Goal: Task Accomplishment & Management: Complete application form

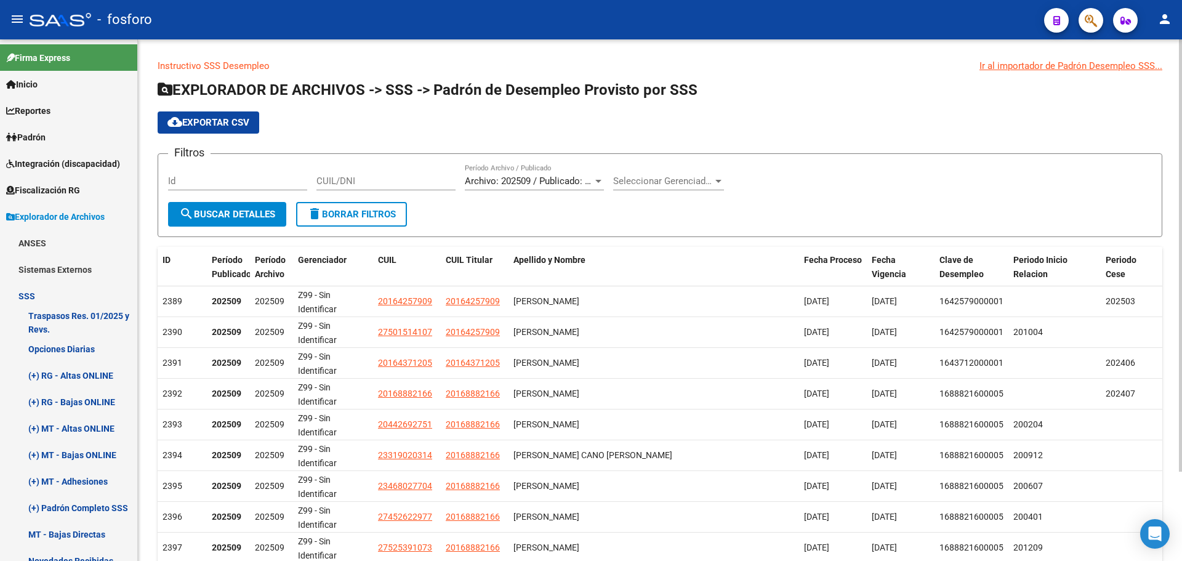
click at [499, 179] on span "Archivo: 202509 / Publicado: 202508" at bounding box center [540, 181] width 150 height 11
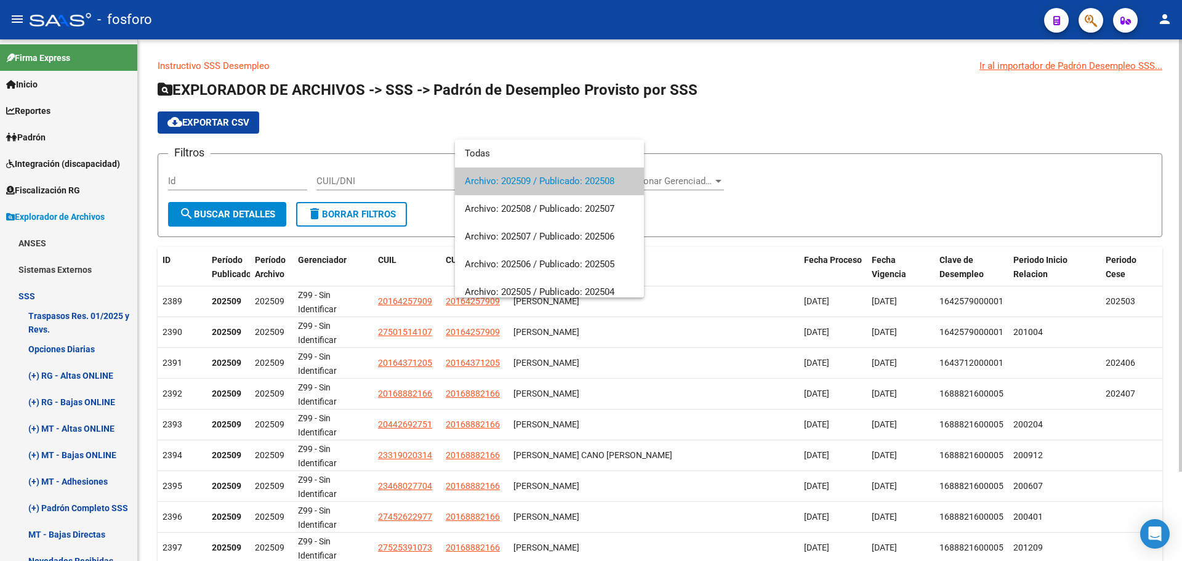
click at [499, 179] on span "Archivo: 202509 / Publicado: 202508" at bounding box center [549, 182] width 169 height 28
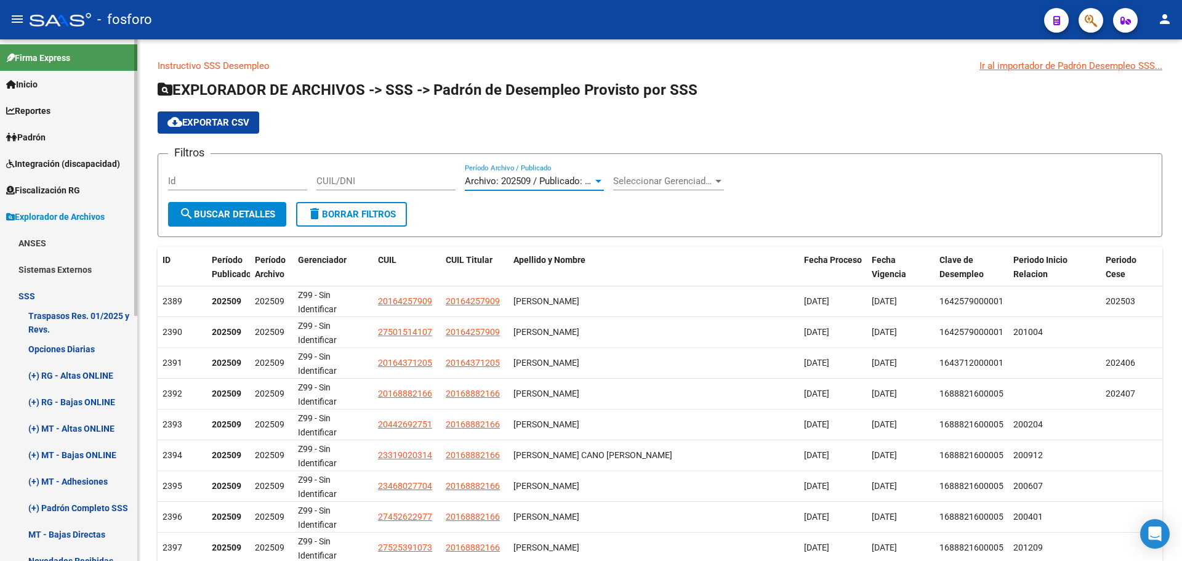
click at [42, 214] on span "Explorador de Archivos" at bounding box center [55, 217] width 99 height 14
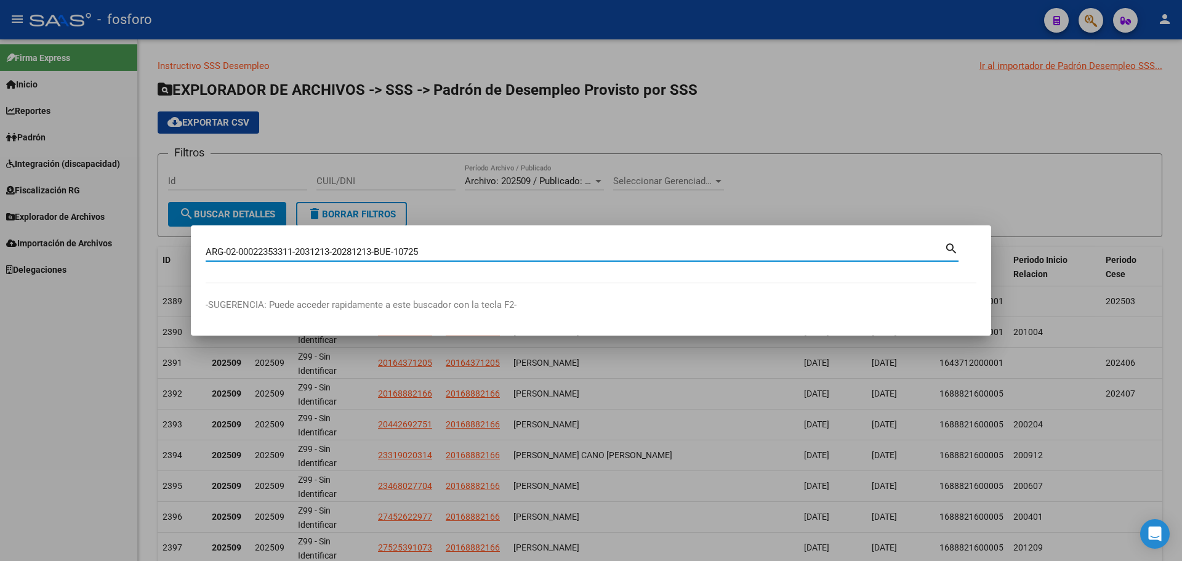
drag, startPoint x: 450, startPoint y: 256, endPoint x: 127, endPoint y: 252, distance: 323.4
click at [127, 252] on div "ARG-02-00022353311-2031213-20281213-BUE-10725 Buscar (apellido, dni, cuil, nro …" at bounding box center [591, 280] width 1182 height 561
paste input "20223533117"
type input "20223533117"
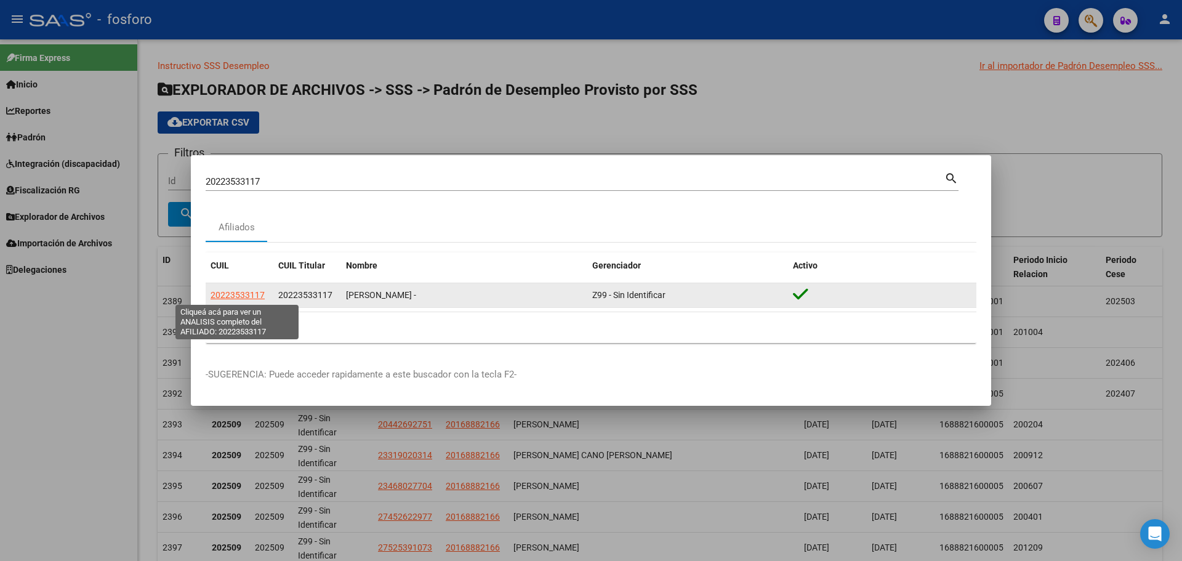
click at [241, 293] on span "20223533117" at bounding box center [238, 295] width 54 height 10
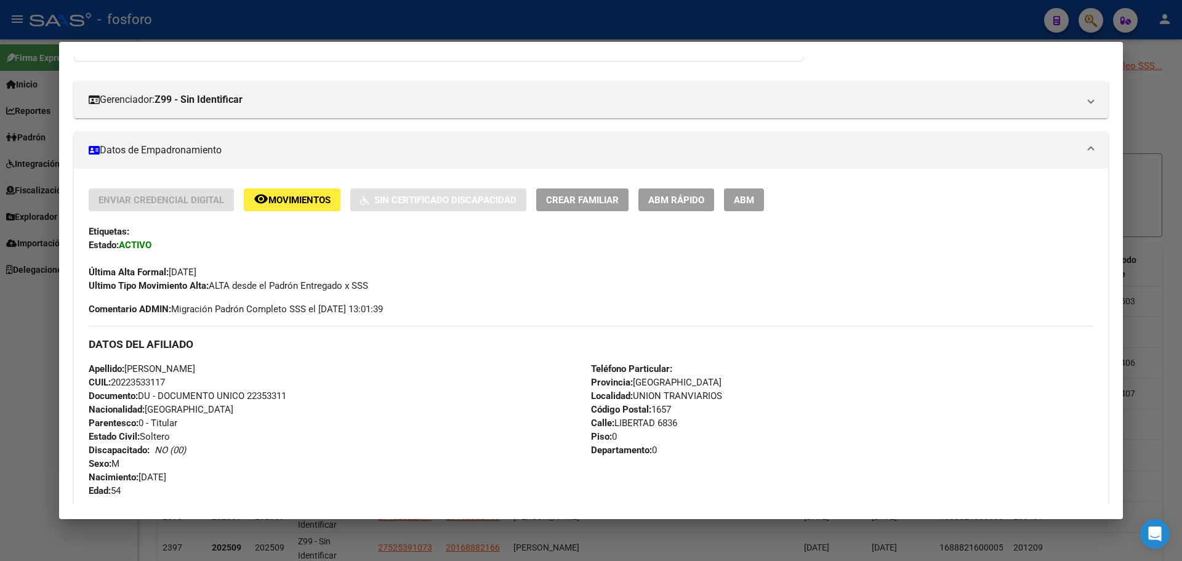
scroll to position [62, 0]
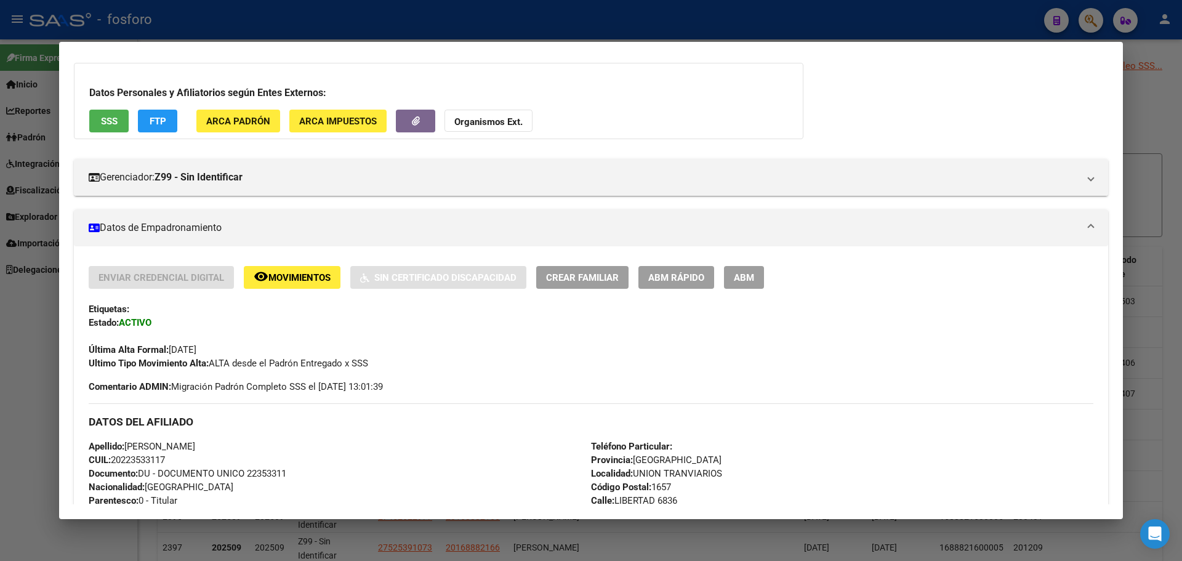
click at [675, 273] on span "ABM Rápido" at bounding box center [677, 277] width 56 height 11
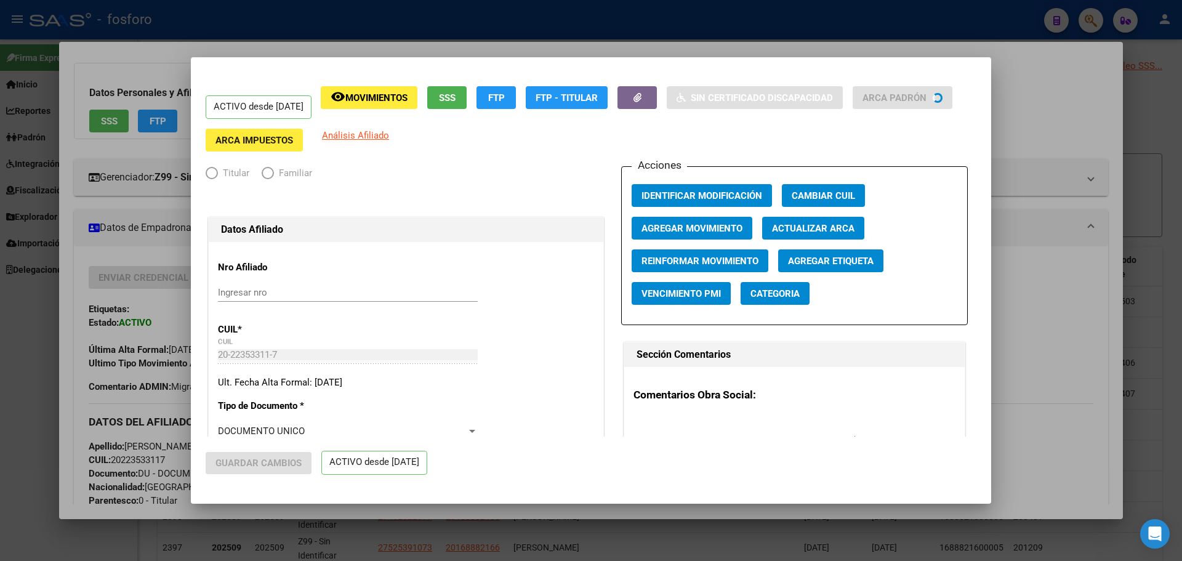
radio input "true"
type input "30-71599683-5"
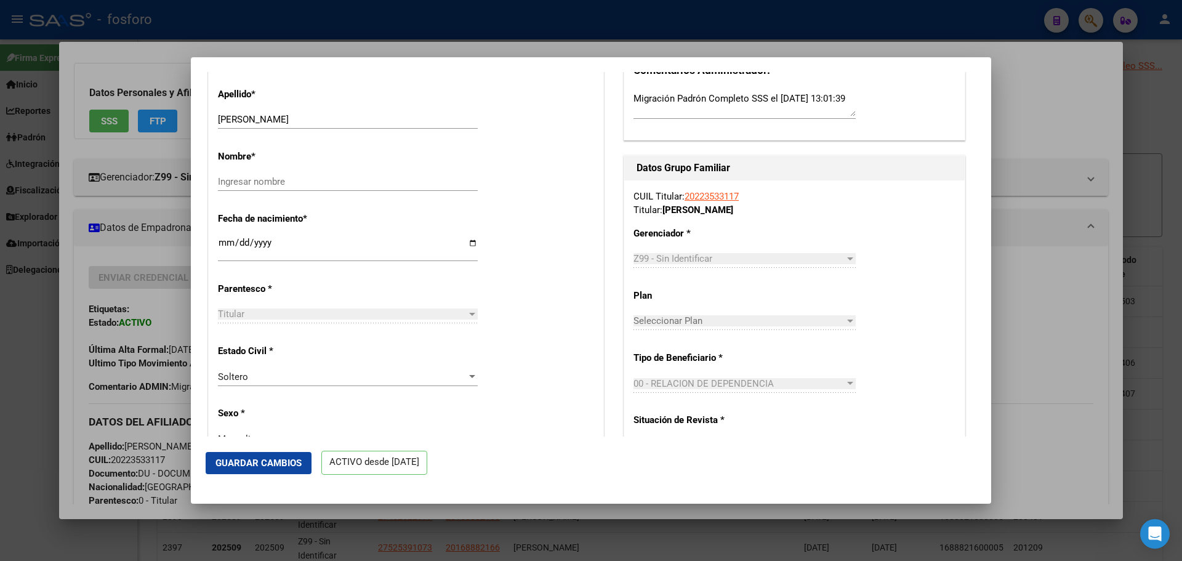
scroll to position [431, 0]
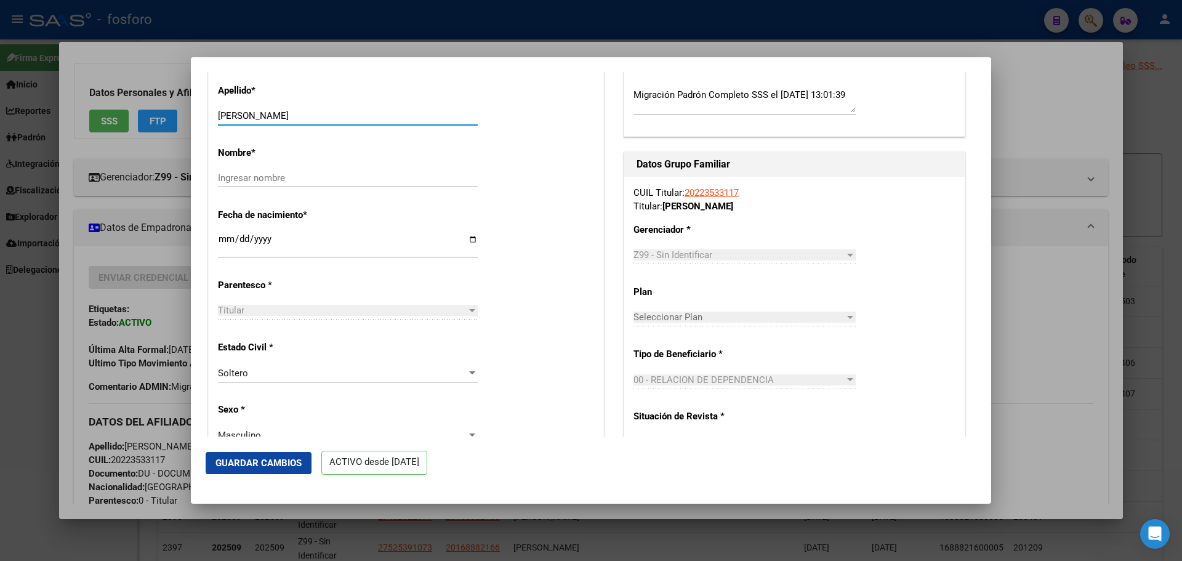
drag, startPoint x: 251, startPoint y: 124, endPoint x: 338, endPoint y: 123, distance: 87.5
click at [338, 121] on input "[PERSON_NAME]" at bounding box center [348, 115] width 260 height 11
type input "[PERSON_NAME]"
click at [286, 184] on input "Ingresar nombre" at bounding box center [348, 177] width 260 height 11
paste input "[PERSON_NAME]"
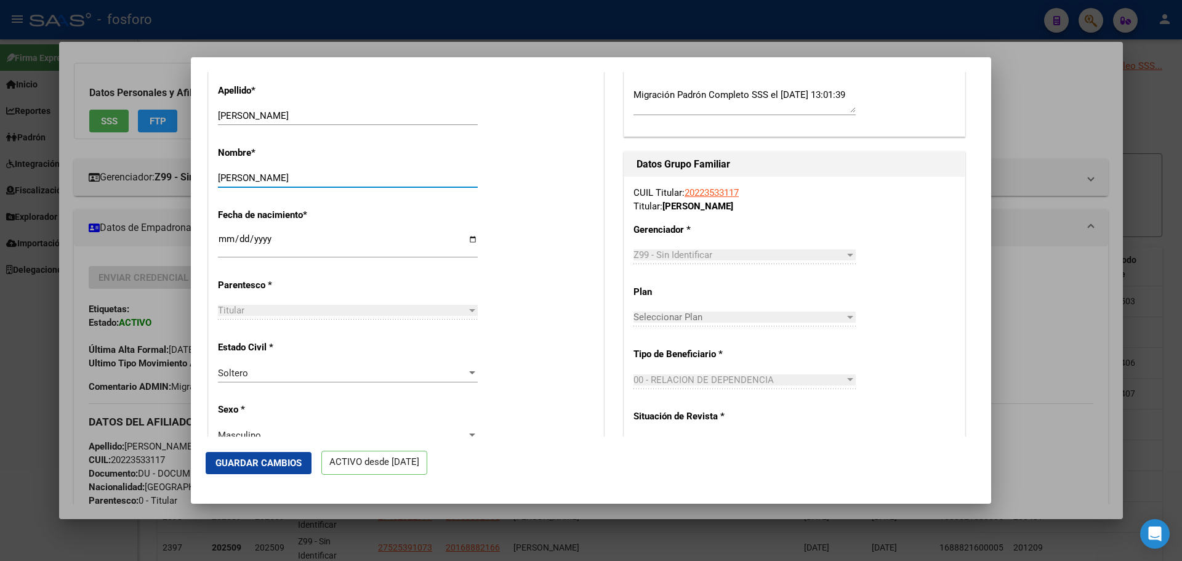
click at [224, 182] on input "[PERSON_NAME]" at bounding box center [348, 177] width 260 height 11
click at [219, 184] on input "[PERSON_NAME]" at bounding box center [348, 177] width 260 height 11
click at [222, 184] on input "[PERSON_NAME]" at bounding box center [348, 177] width 260 height 11
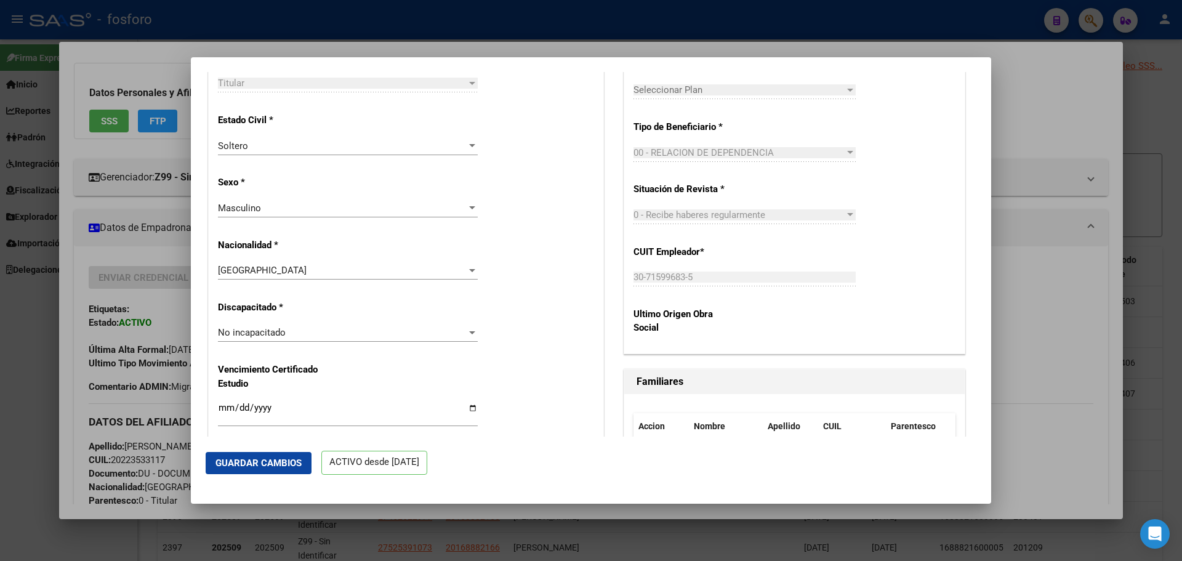
scroll to position [677, 0]
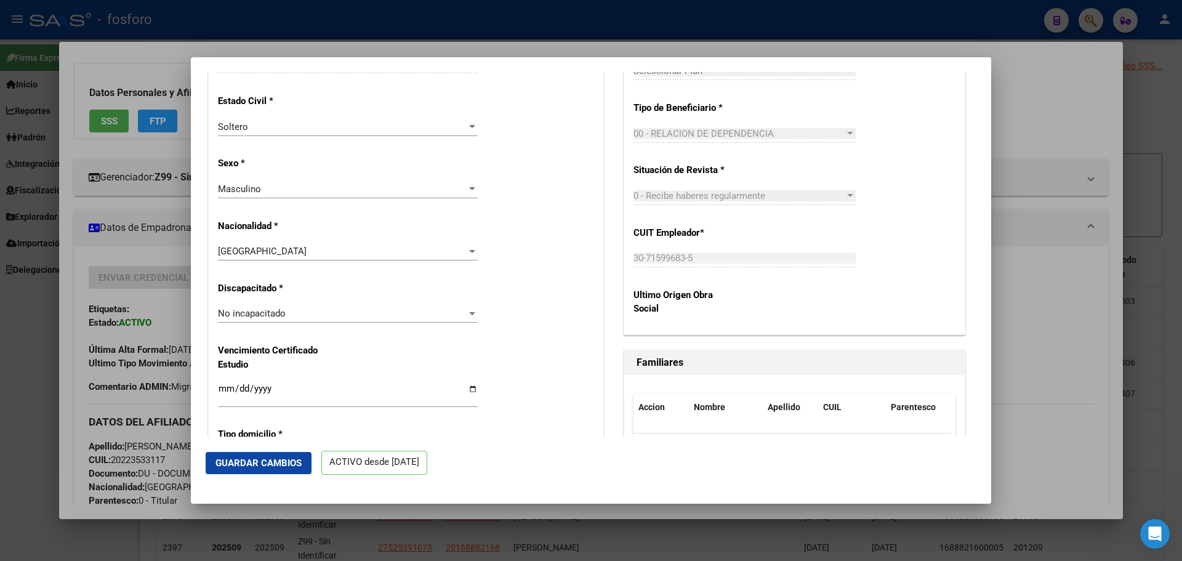
type input "[PERSON_NAME]"
click at [271, 319] on span "No incapacitado" at bounding box center [252, 313] width 68 height 11
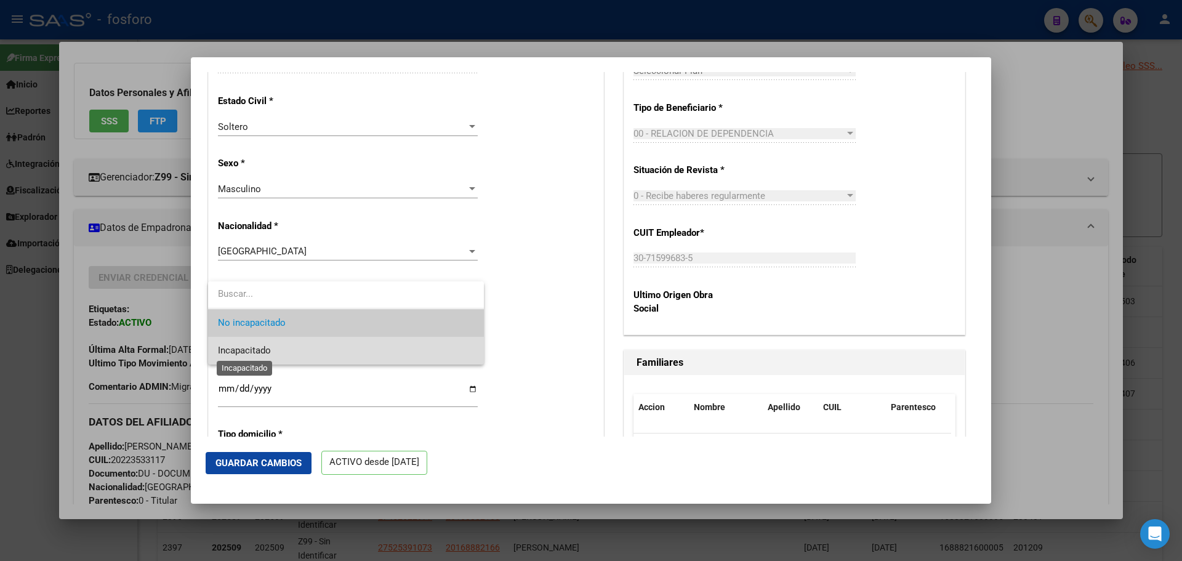
click at [249, 350] on span "Incapacitado" at bounding box center [244, 350] width 53 height 11
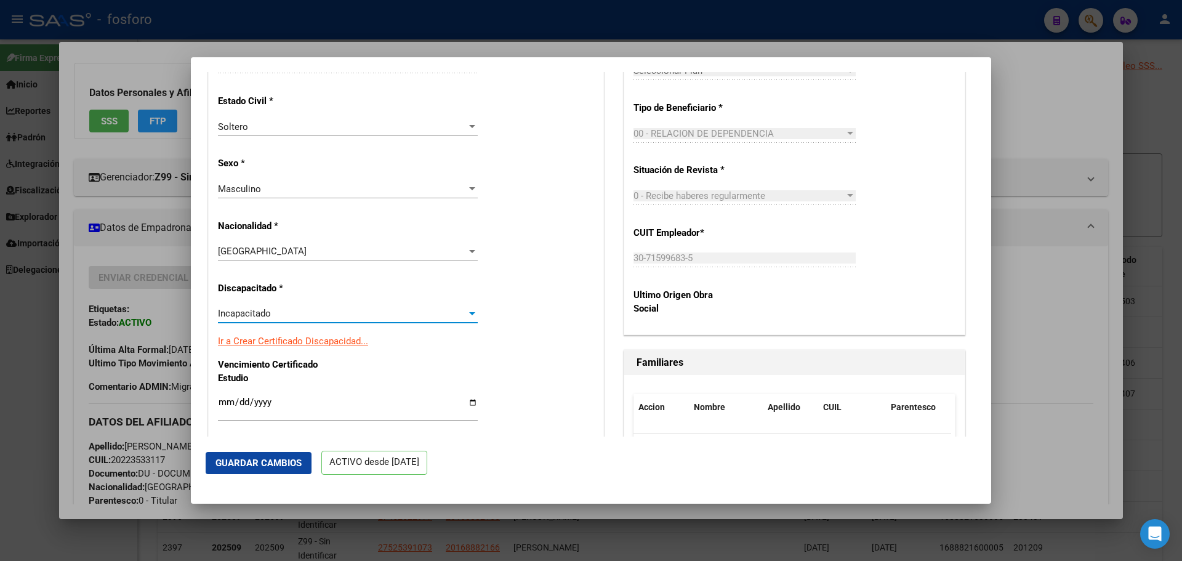
click at [349, 347] on link "Ir a Crear Certificado Discapacidad..." at bounding box center [293, 341] width 150 height 11
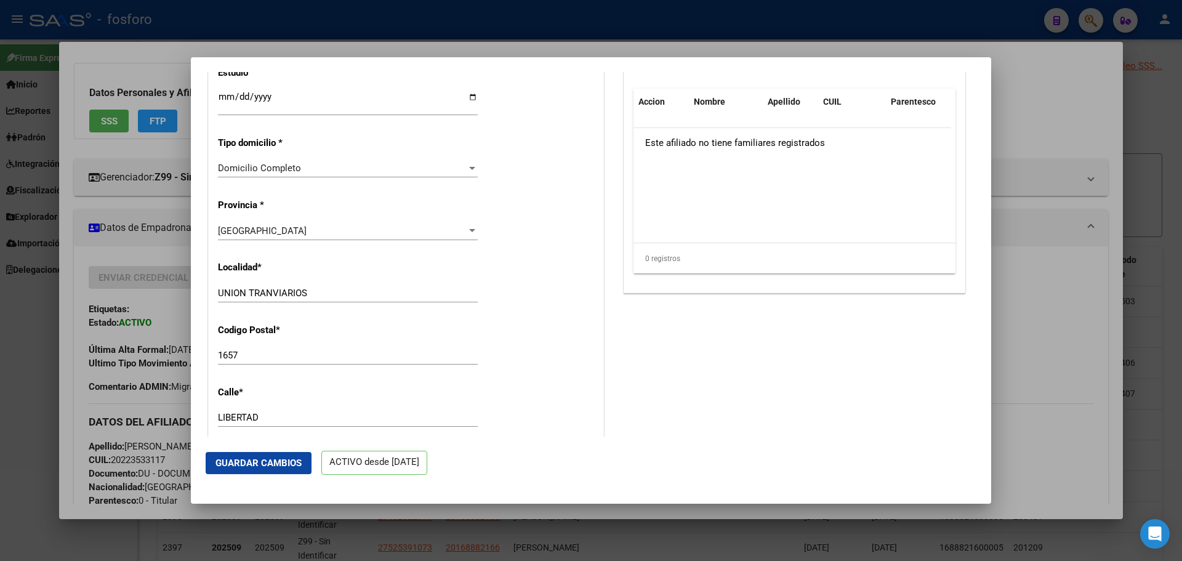
scroll to position [985, 0]
click at [277, 460] on span "Guardar Cambios" at bounding box center [259, 463] width 86 height 11
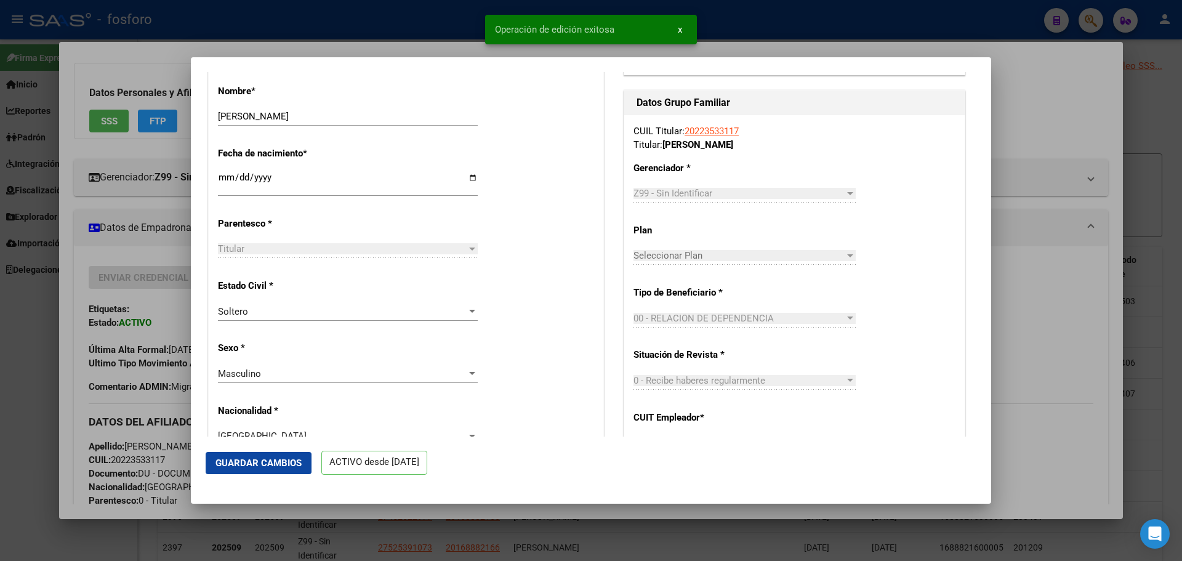
scroll to position [0, 0]
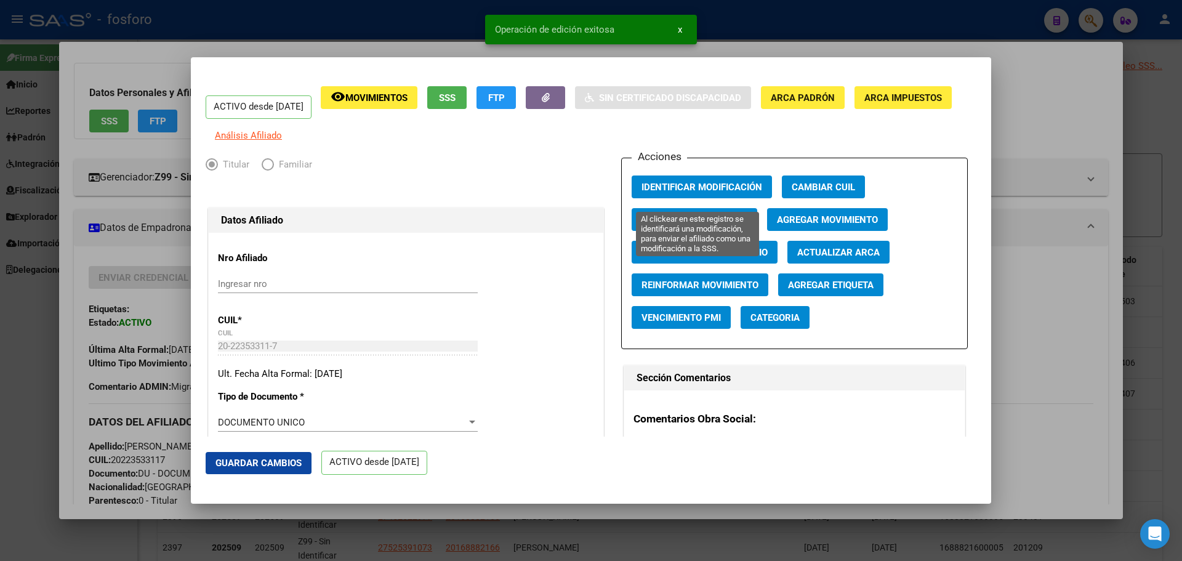
click at [722, 190] on span "Identificar Modificación" at bounding box center [702, 187] width 121 height 11
click at [822, 27] on div at bounding box center [591, 280] width 1182 height 561
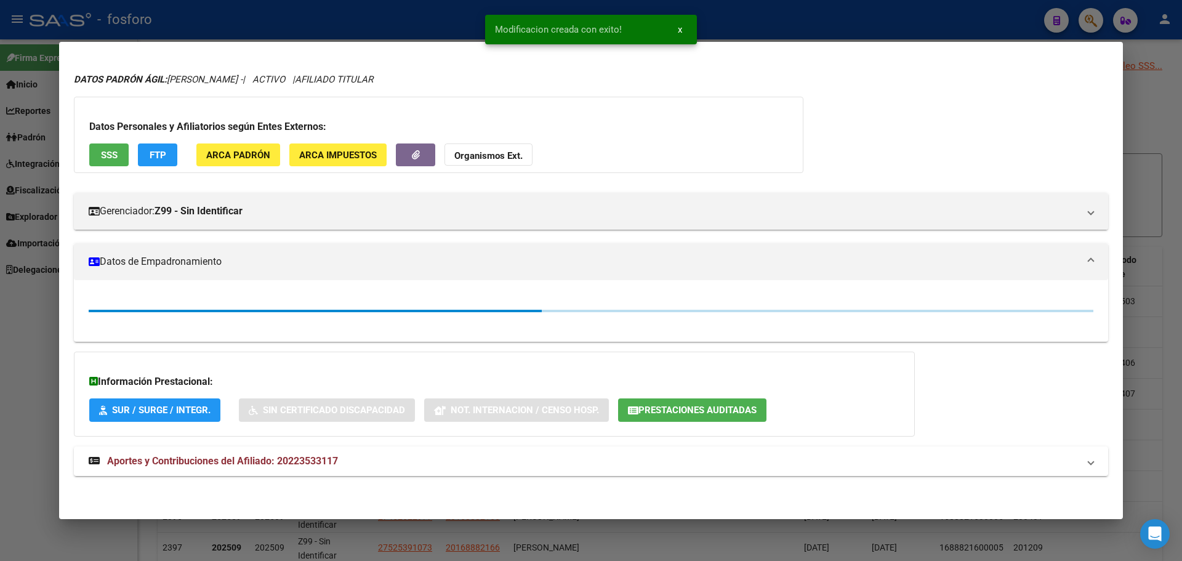
scroll to position [62, 0]
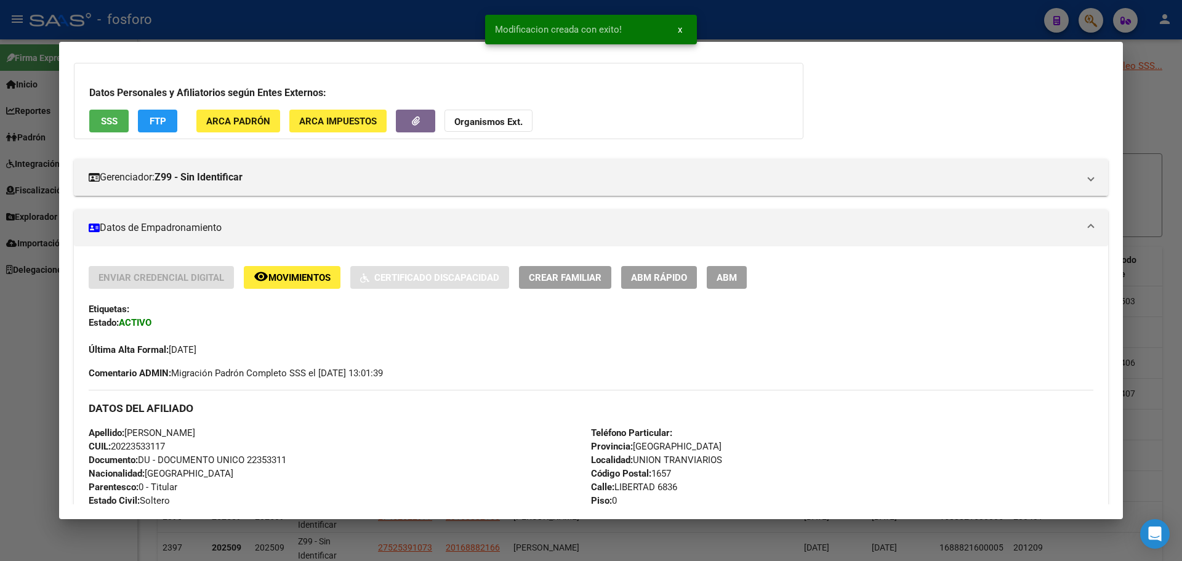
click at [822, 27] on div at bounding box center [591, 280] width 1182 height 561
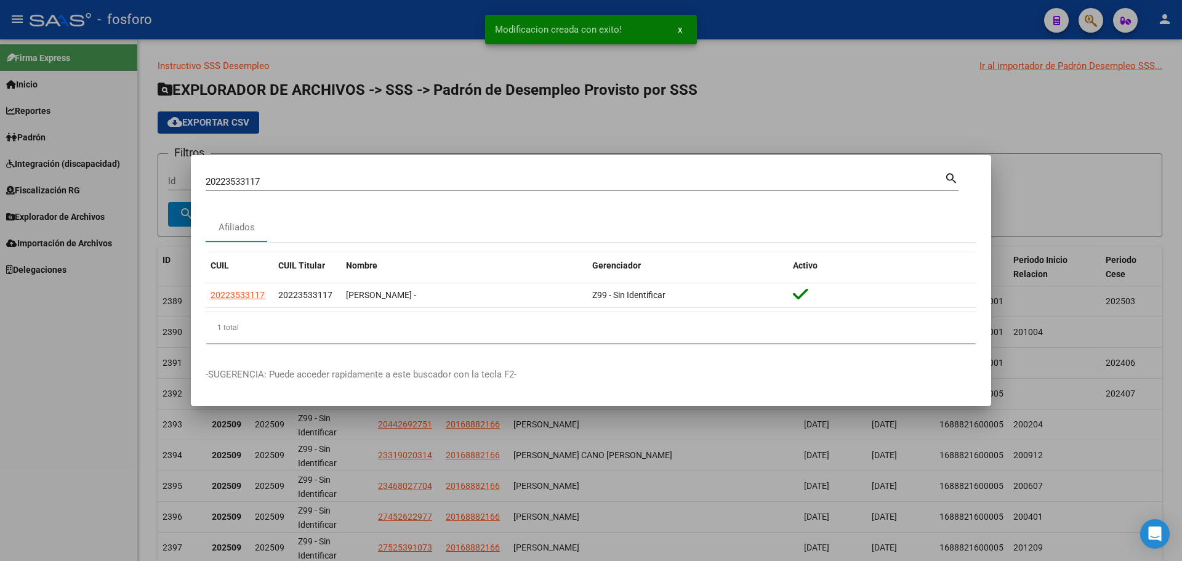
click at [822, 27] on div at bounding box center [591, 280] width 1182 height 561
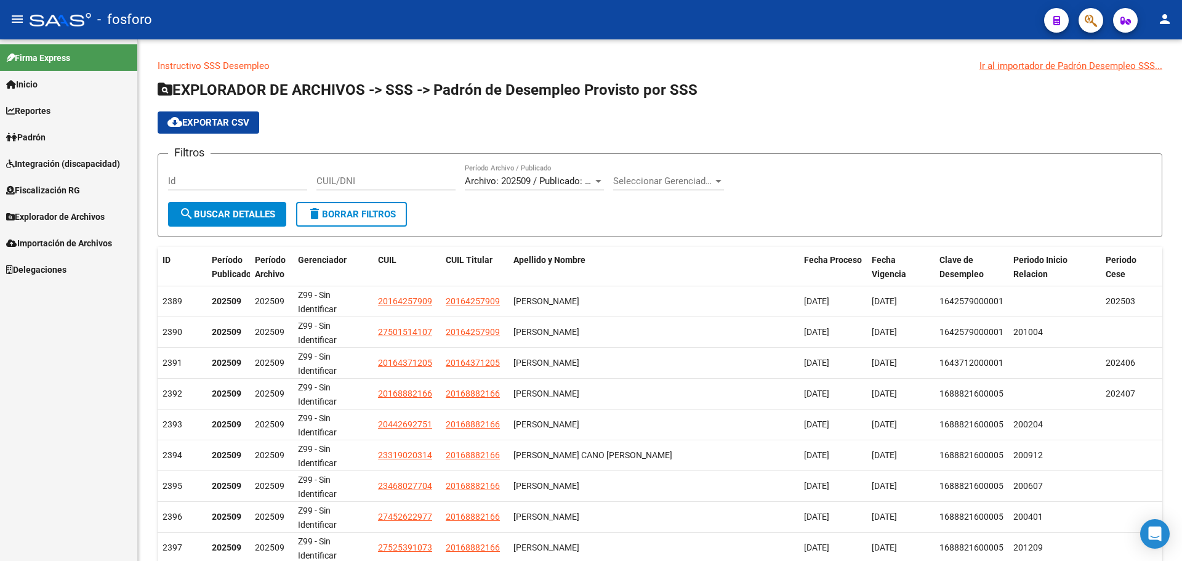
click at [42, 133] on span "Padrón" at bounding box center [25, 138] width 39 height 14
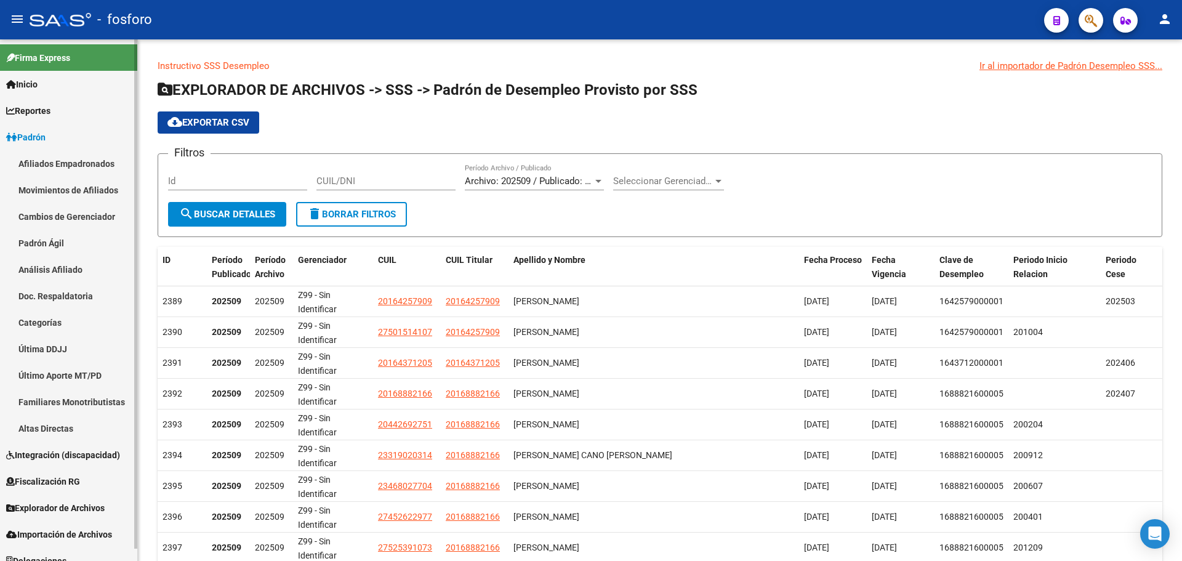
click at [74, 186] on link "Movimientos de Afiliados" at bounding box center [68, 190] width 137 height 26
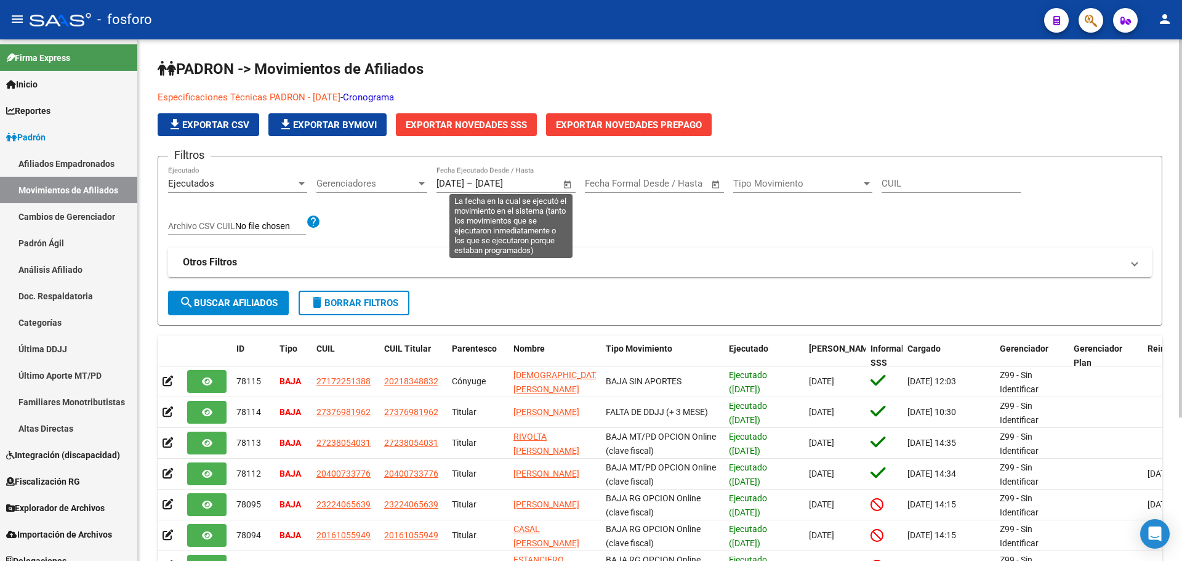
click at [438, 192] on div "[DATE] [DATE] – [DATE] [DATE] Fecha Ejecutado Desde / Hasta" at bounding box center [499, 179] width 124 height 26
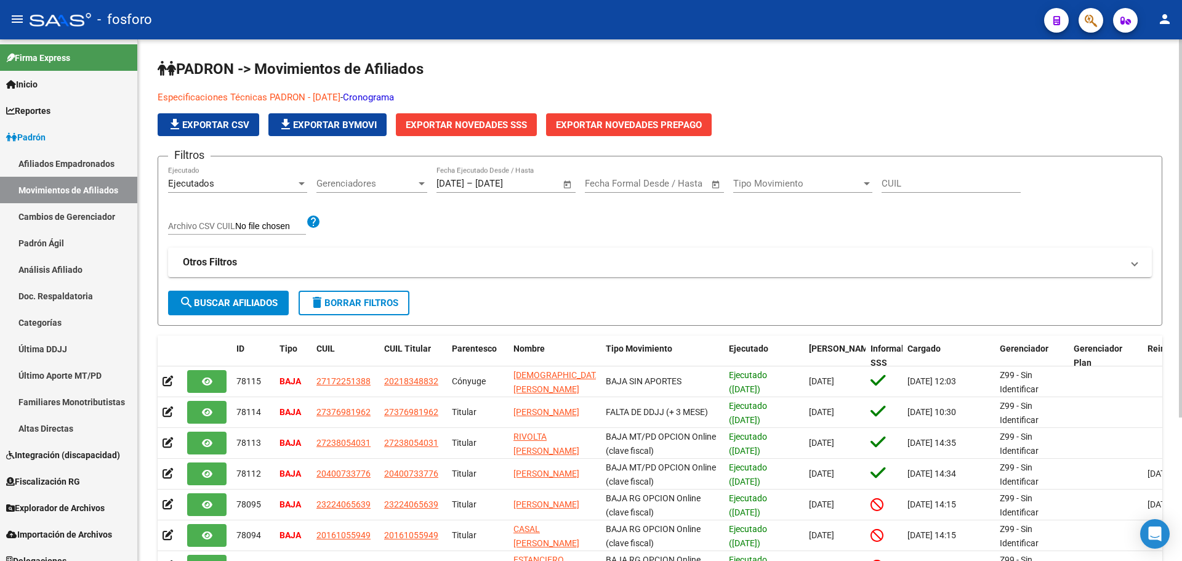
click at [567, 184] on span "Open calendar" at bounding box center [568, 184] width 30 height 30
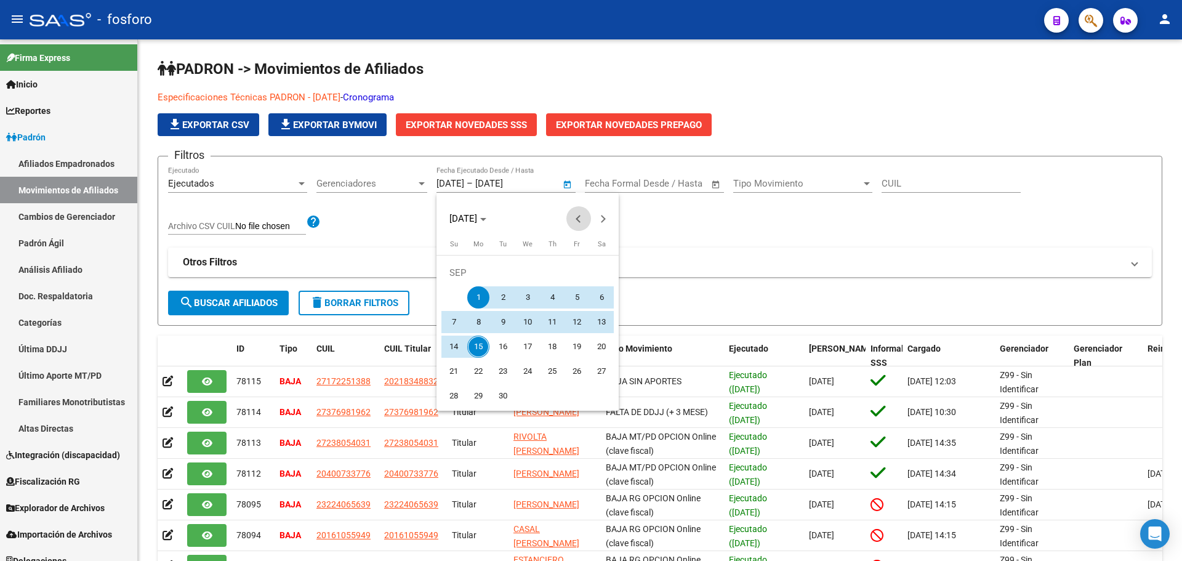
click at [580, 219] on button "Previous month" at bounding box center [579, 218] width 25 height 25
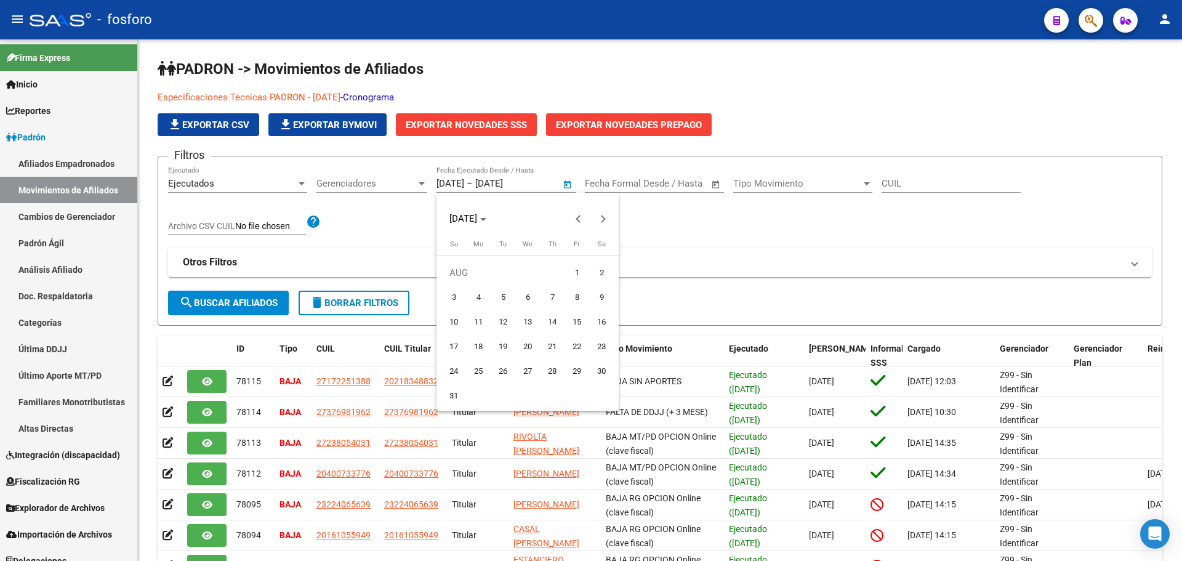
click at [578, 318] on span "15" at bounding box center [577, 322] width 22 height 22
type input "[DATE]"
click at [602, 216] on button "Next month" at bounding box center [603, 218] width 25 height 25
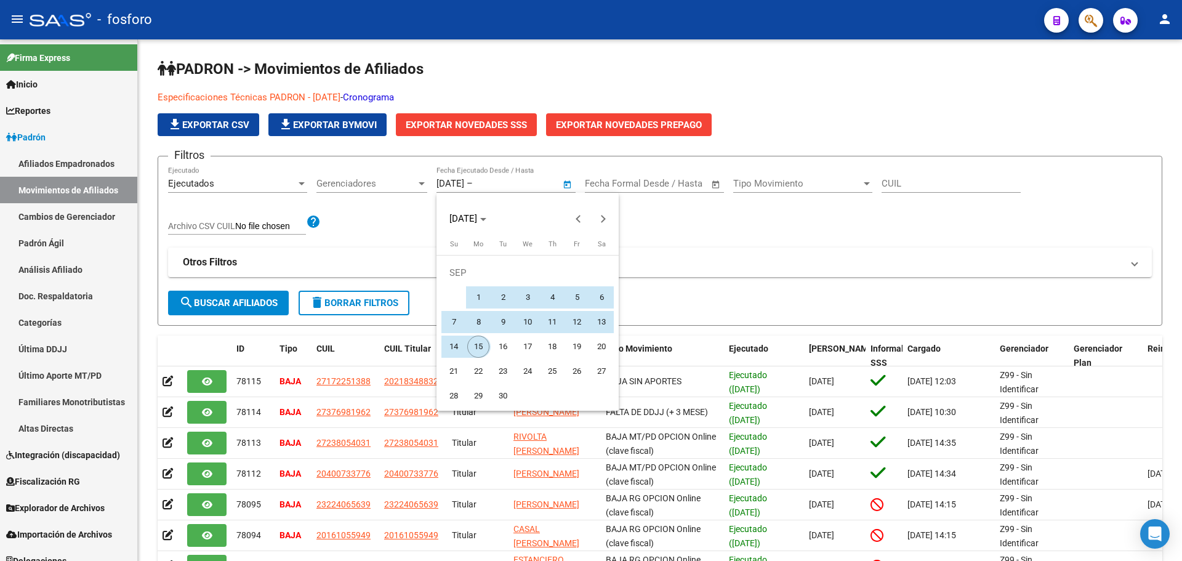
click at [478, 350] on span "15" at bounding box center [478, 347] width 22 height 22
type input "[DATE]"
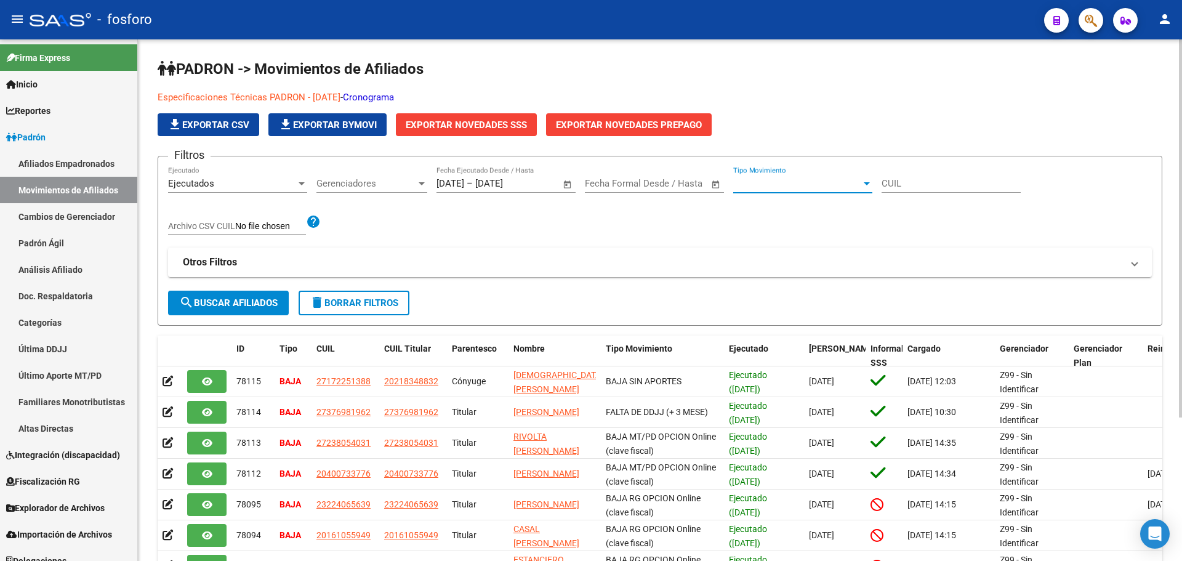
click at [827, 188] on span "Tipo Movimiento" at bounding box center [797, 183] width 128 height 11
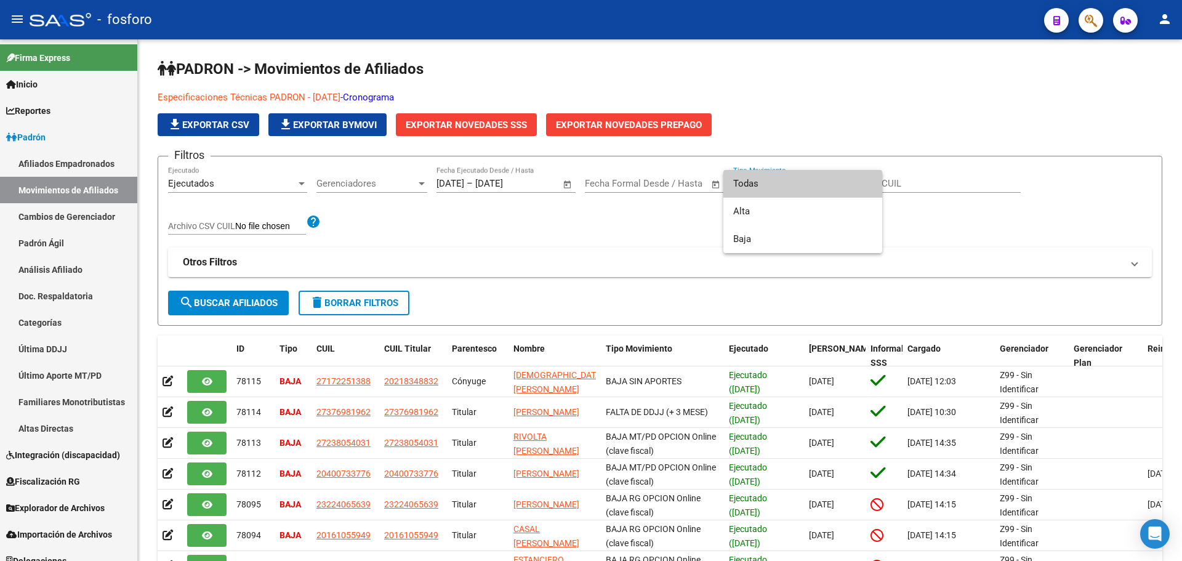
click at [822, 185] on span "Todas" at bounding box center [802, 184] width 139 height 28
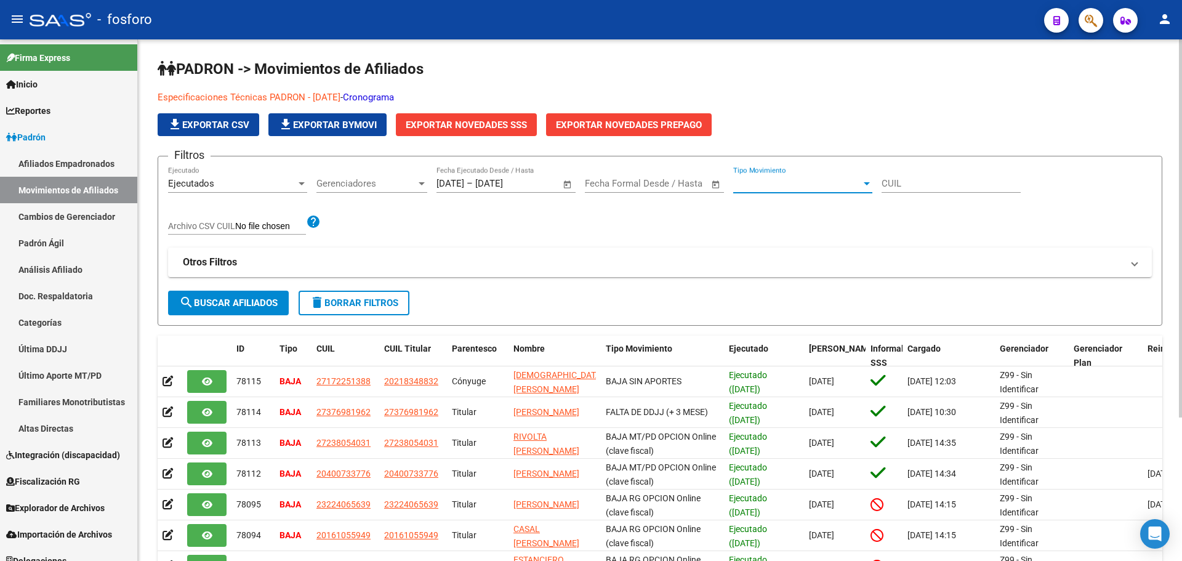
click at [241, 185] on div "Ejecutados" at bounding box center [232, 183] width 128 height 11
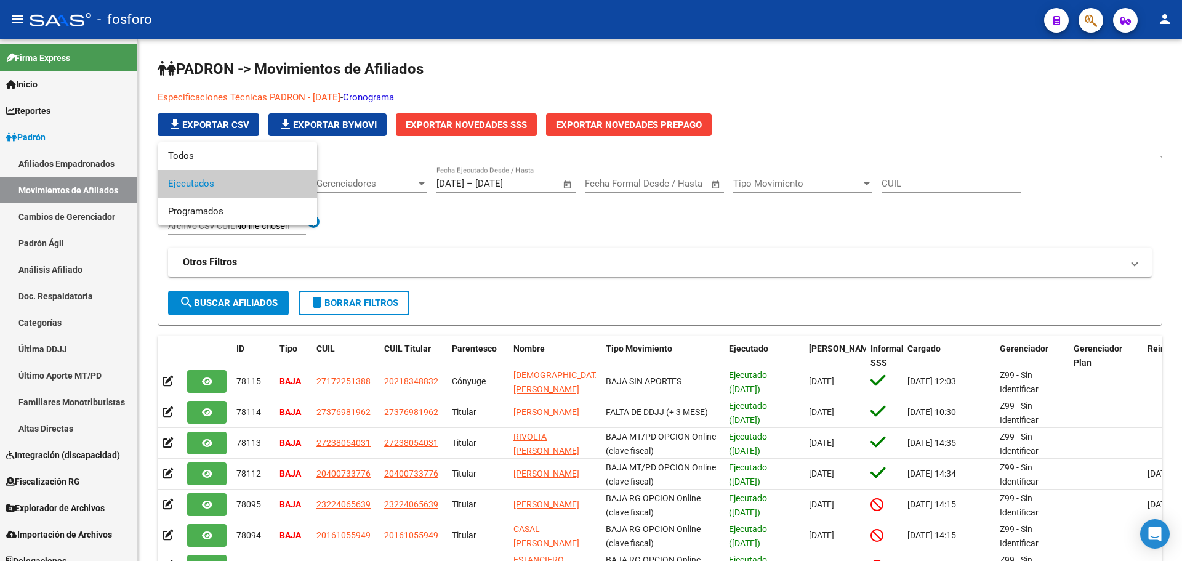
click at [224, 263] on div at bounding box center [591, 280] width 1182 height 561
click at [224, 263] on strong "Otros Filtros" at bounding box center [210, 263] width 54 height 14
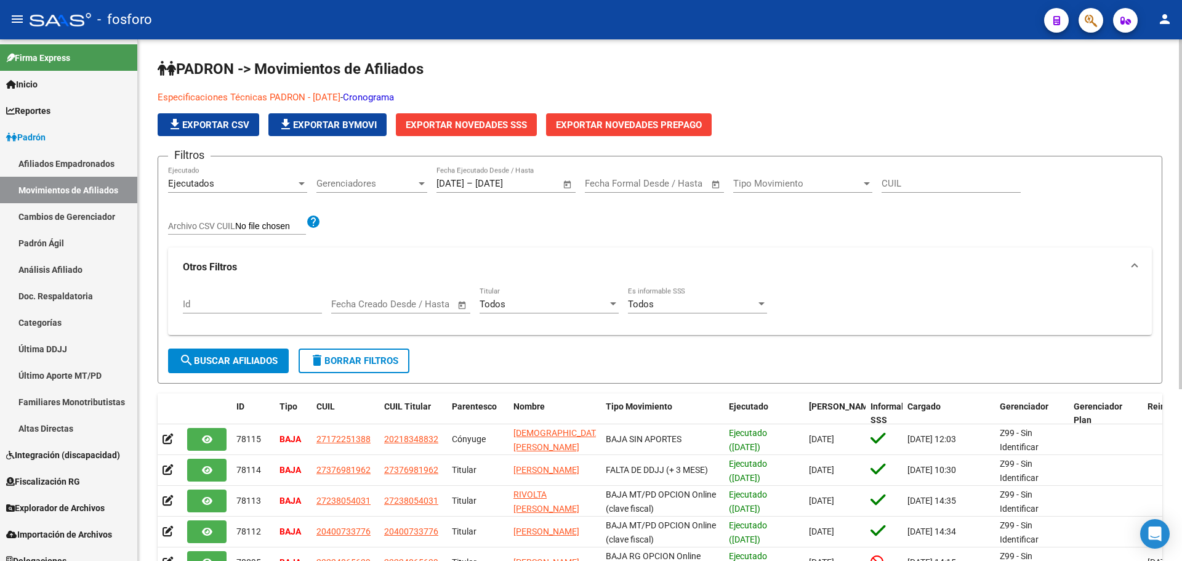
click at [666, 308] on div "Todos" at bounding box center [692, 304] width 128 height 11
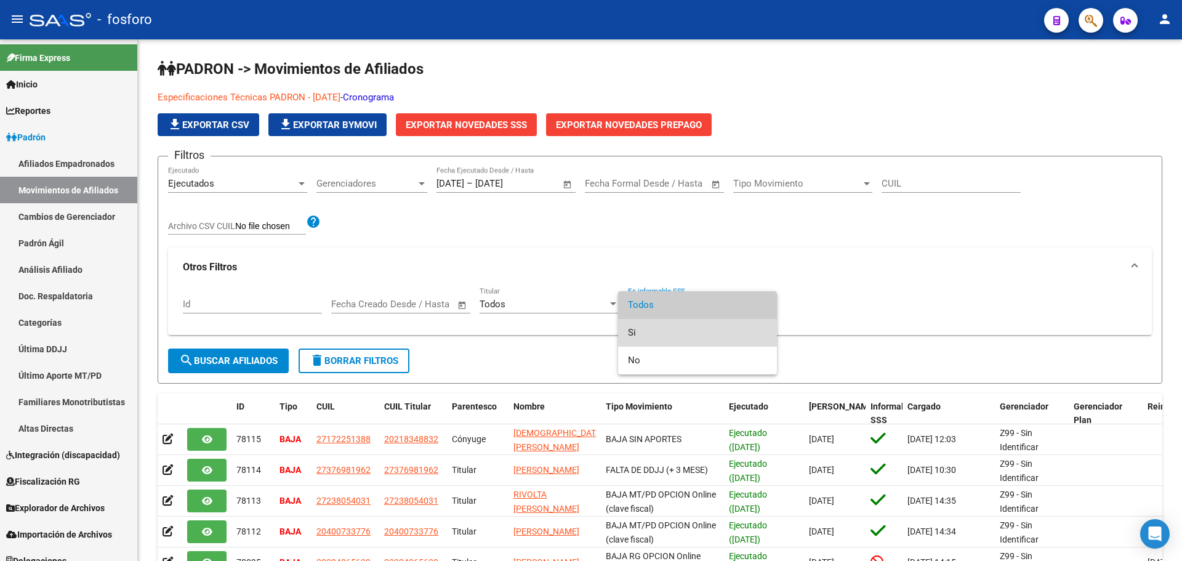
click at [649, 326] on span "Si" at bounding box center [697, 333] width 139 height 28
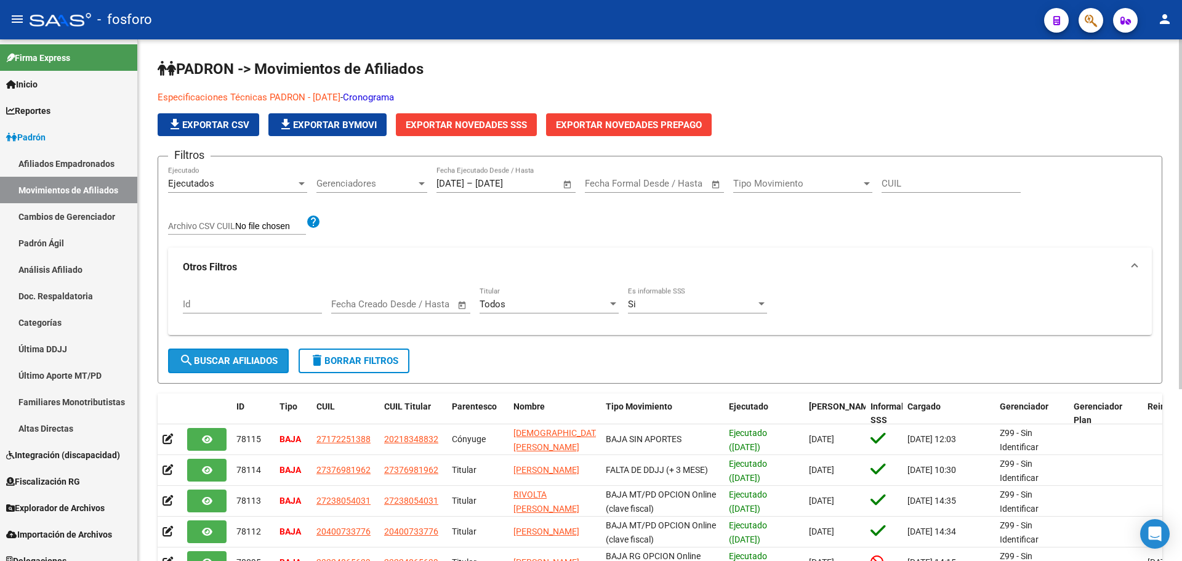
click at [207, 366] on span "search Buscar Afiliados" at bounding box center [228, 360] width 99 height 11
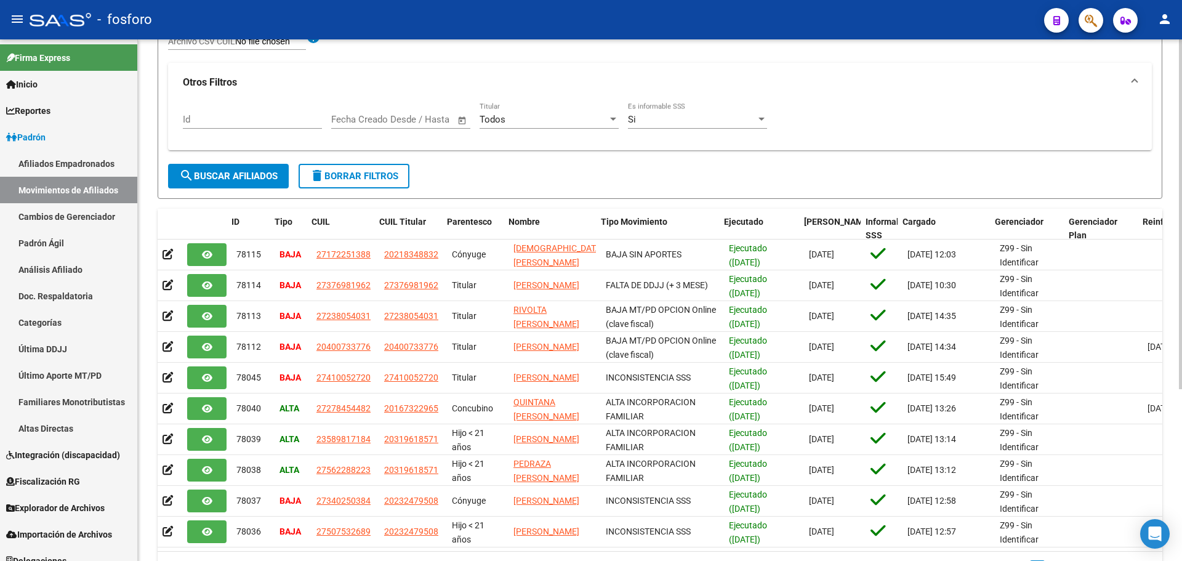
scroll to position [0, 165]
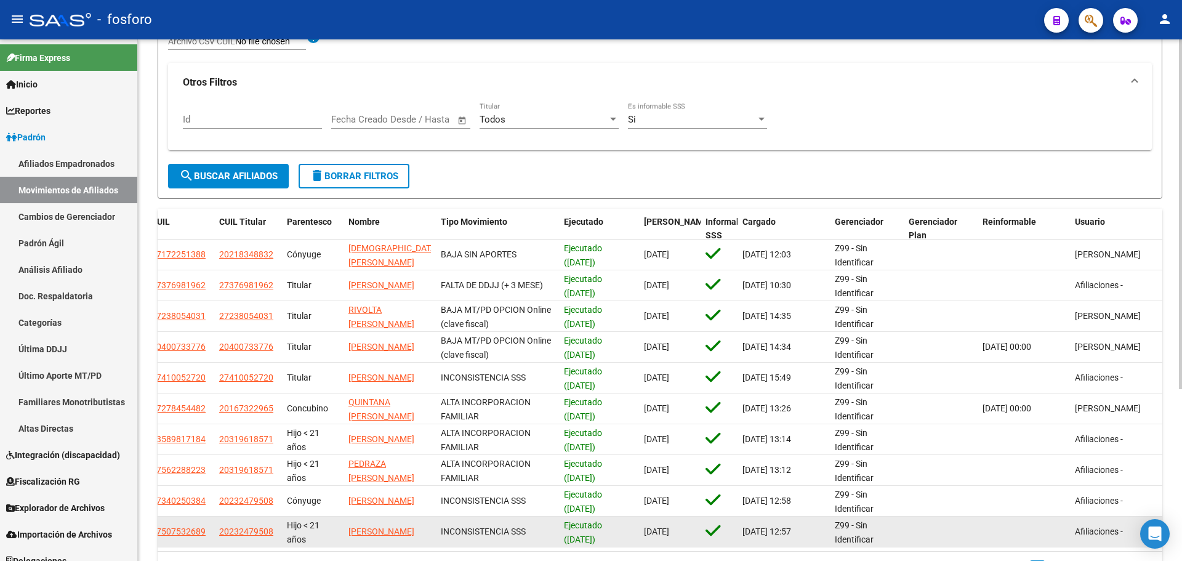
click at [1062, 538] on datatable-body-cell at bounding box center [1024, 532] width 92 height 30
drag, startPoint x: 1000, startPoint y: 540, endPoint x: 697, endPoint y: 534, distance: 303.1
click at [705, 535] on div "78036 BAJA 27507532689 20232479508 Hijo < 21 años [PERSON_NAME] INCONSISTENCIA …" at bounding box center [578, 532] width 1170 height 31
drag, startPoint x: 663, startPoint y: 533, endPoint x: 638, endPoint y: 533, distance: 24.6
click at [638, 533] on div "78036 BAJA 27507532689 20232479508 Hijo < 21 años [PERSON_NAME] INCONSISTENCIA …" at bounding box center [578, 532] width 1170 height 31
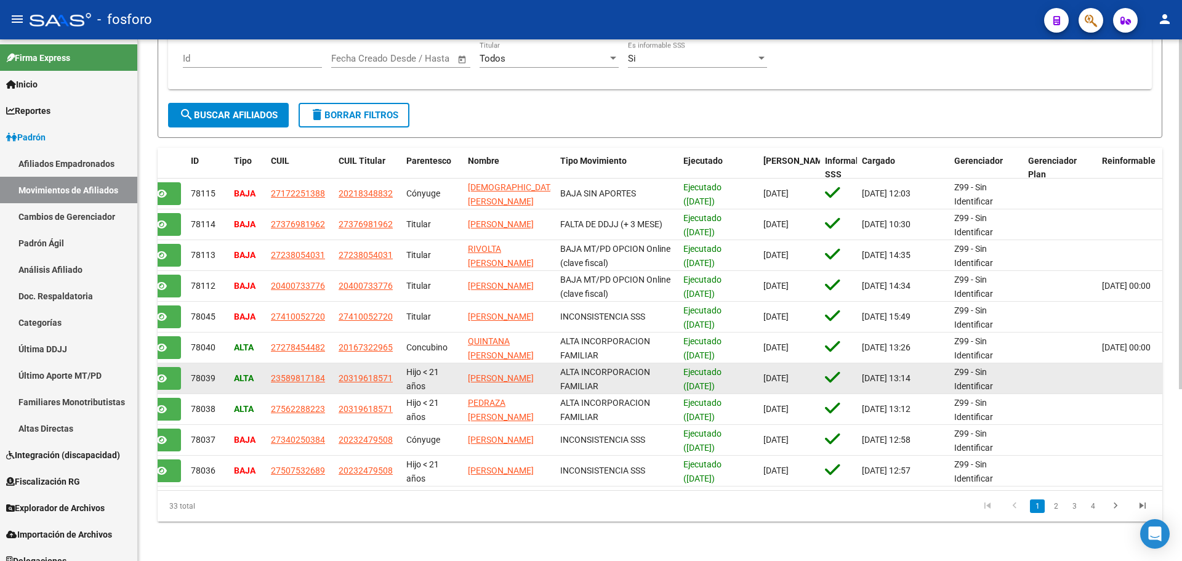
scroll to position [256, 0]
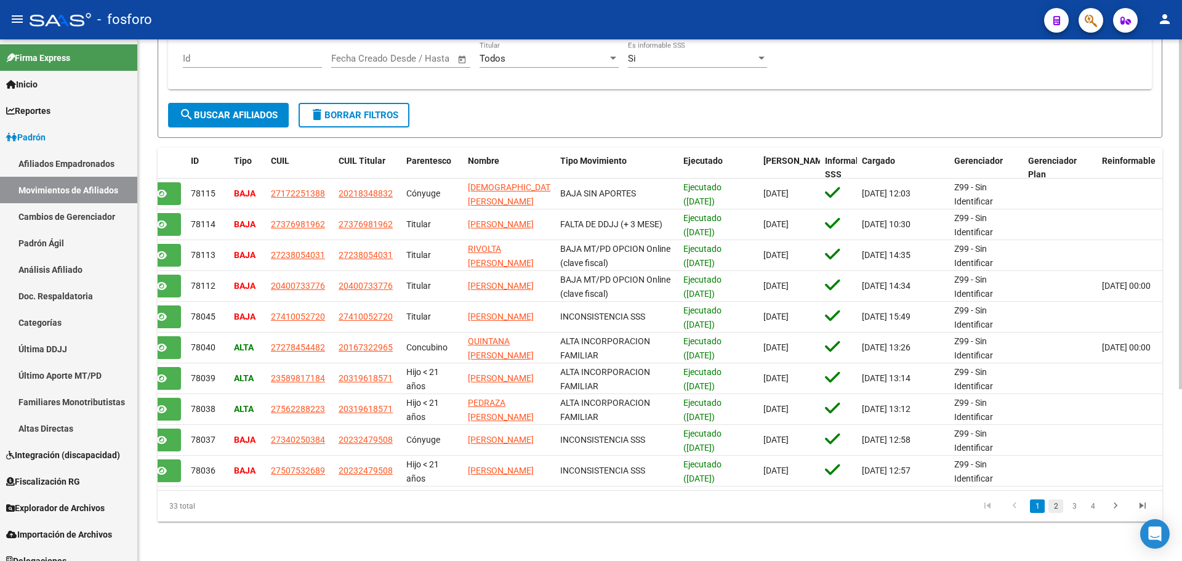
click at [1051, 508] on link "2" at bounding box center [1056, 506] width 15 height 14
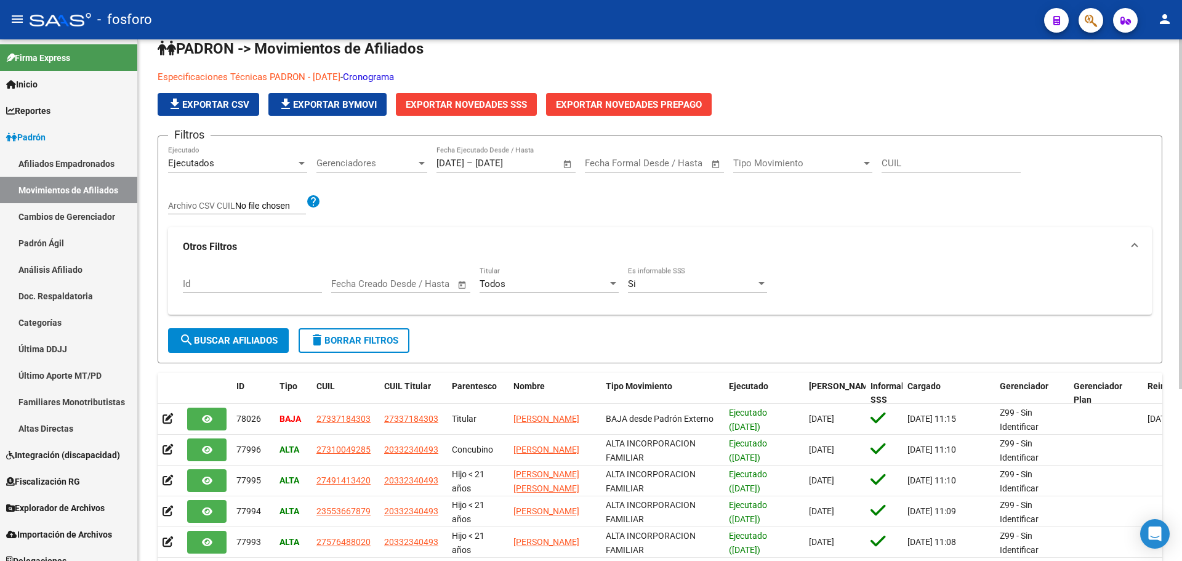
scroll to position [9, 0]
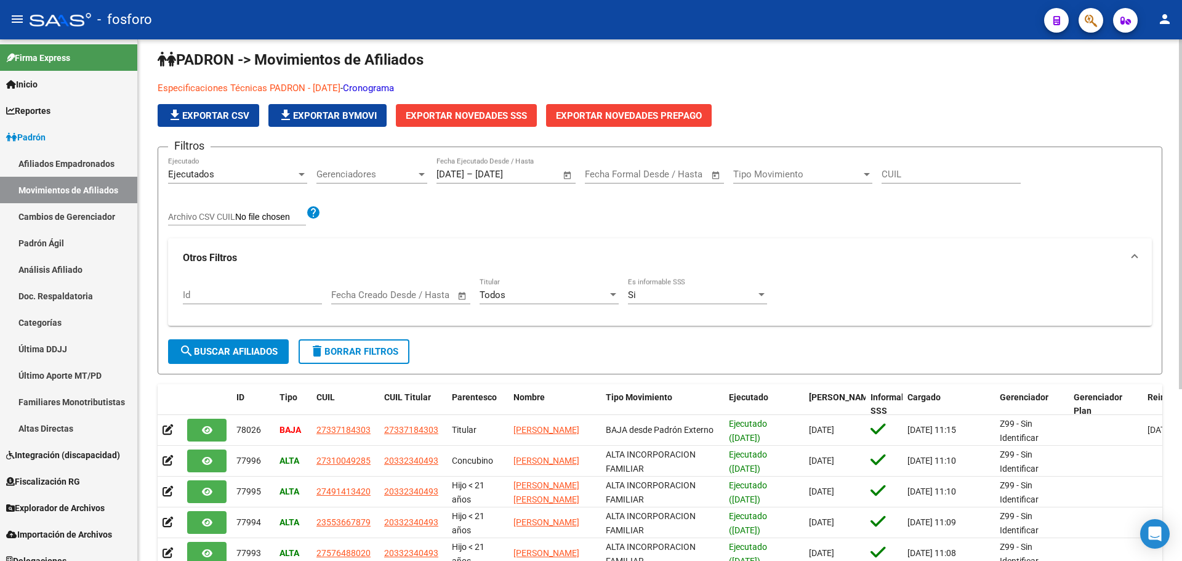
click at [480, 119] on span "Exportar Novedades SSS" at bounding box center [466, 115] width 121 height 11
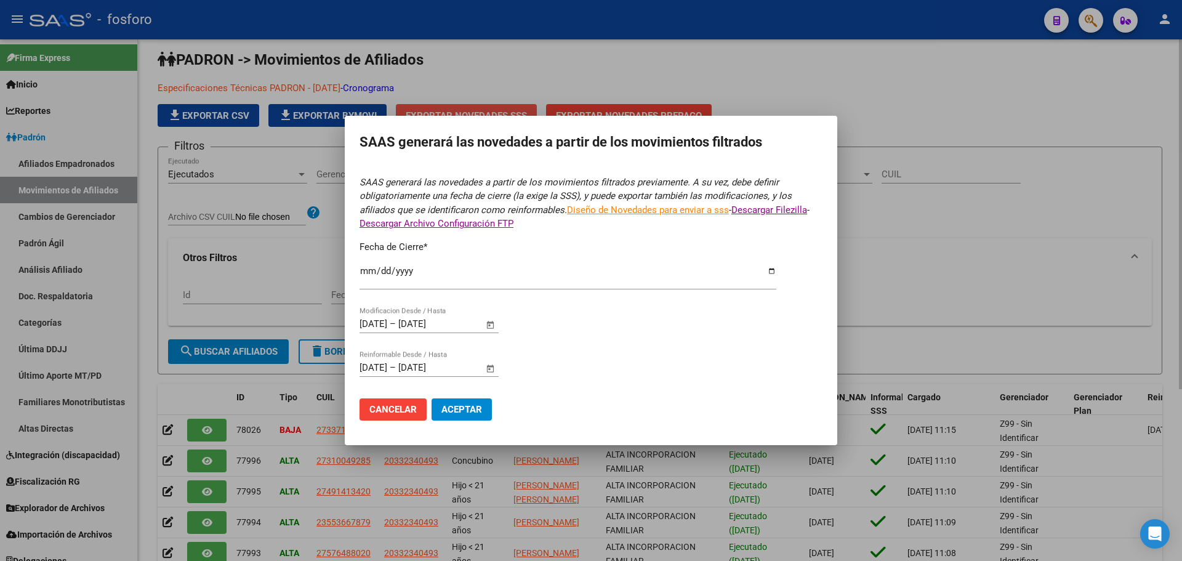
type input "[DATE]"
click at [474, 413] on span "Aceptar" at bounding box center [462, 409] width 41 height 11
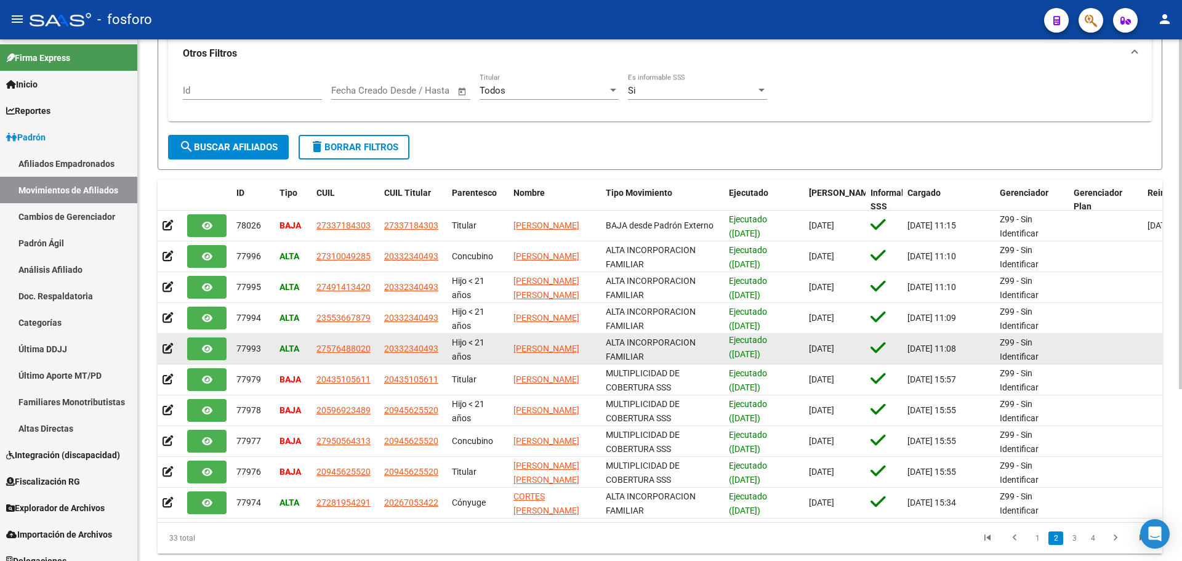
scroll to position [256, 0]
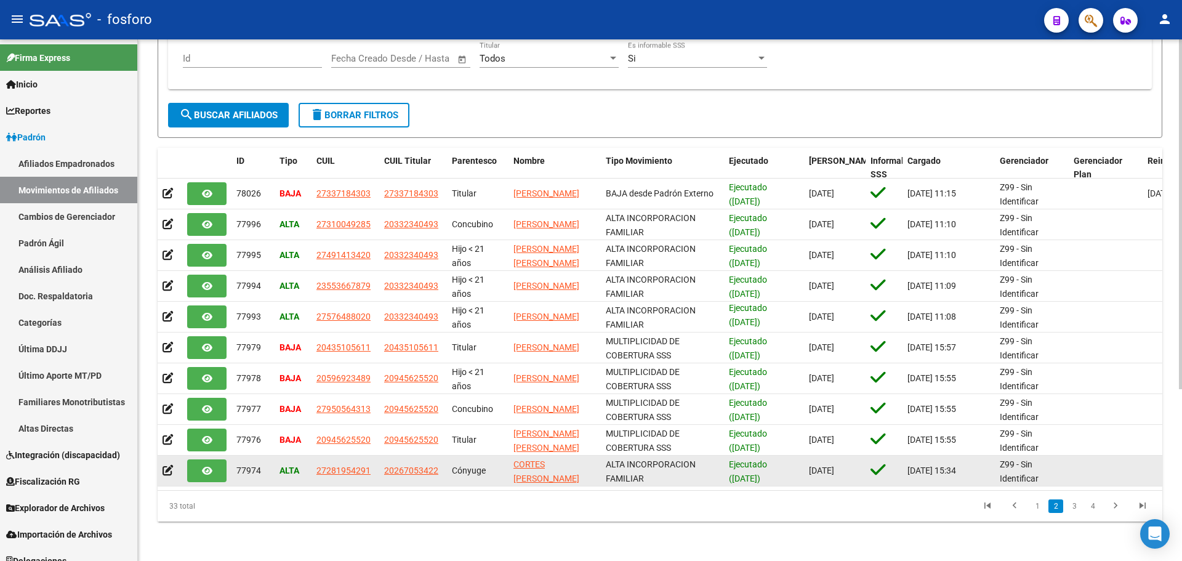
click at [786, 474] on div "Ejecutado ([DATE])" at bounding box center [764, 471] width 70 height 26
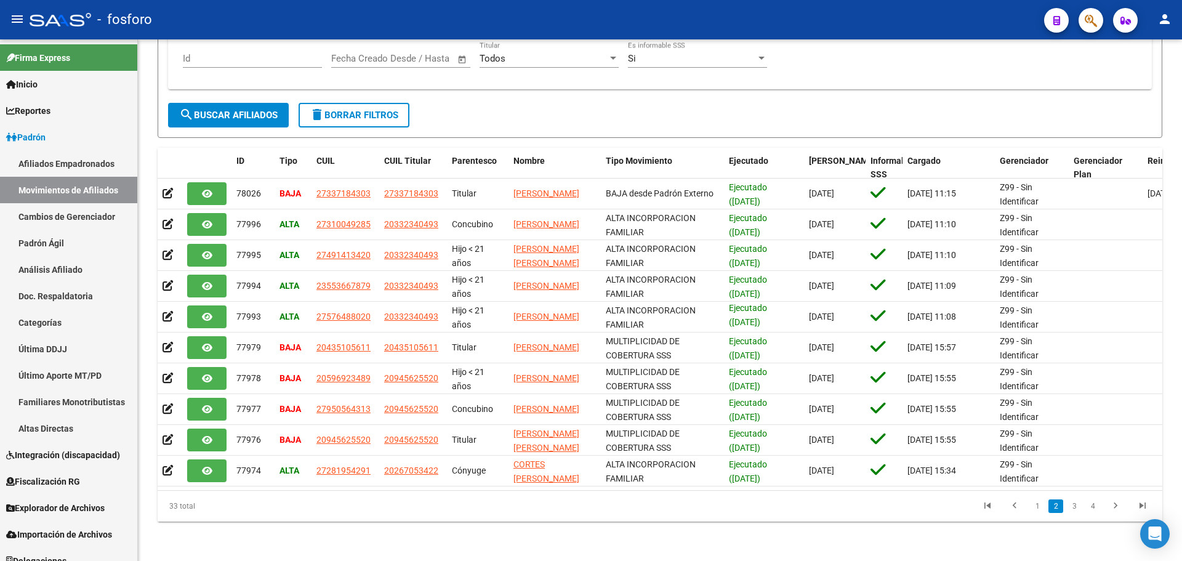
click at [782, 496] on datatable-pager "1 2 3 4" at bounding box center [760, 506] width 794 height 21
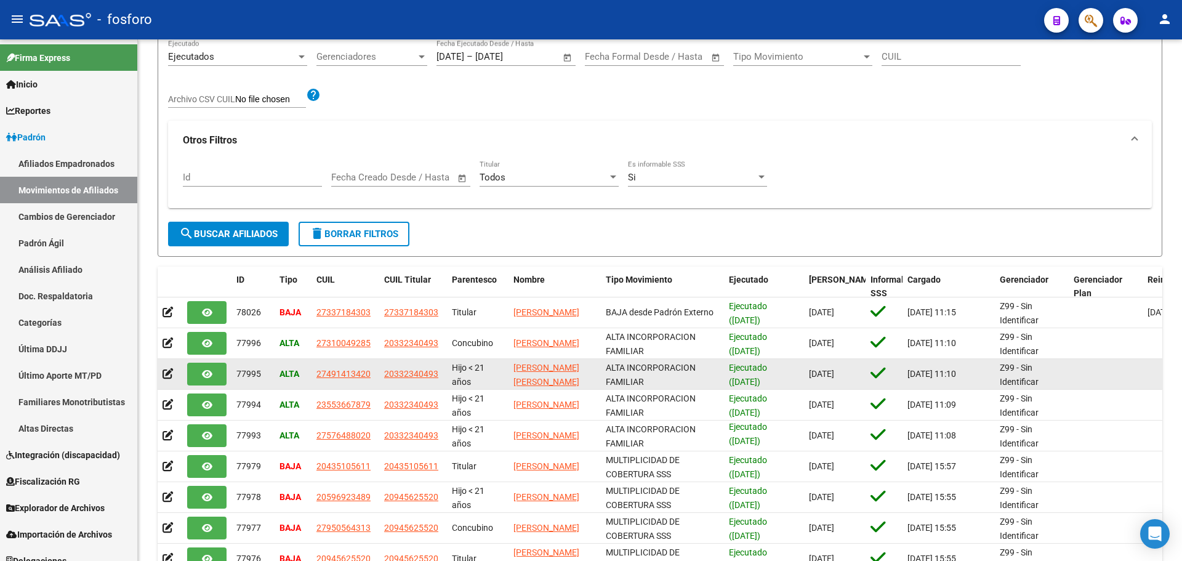
scroll to position [9, 0]
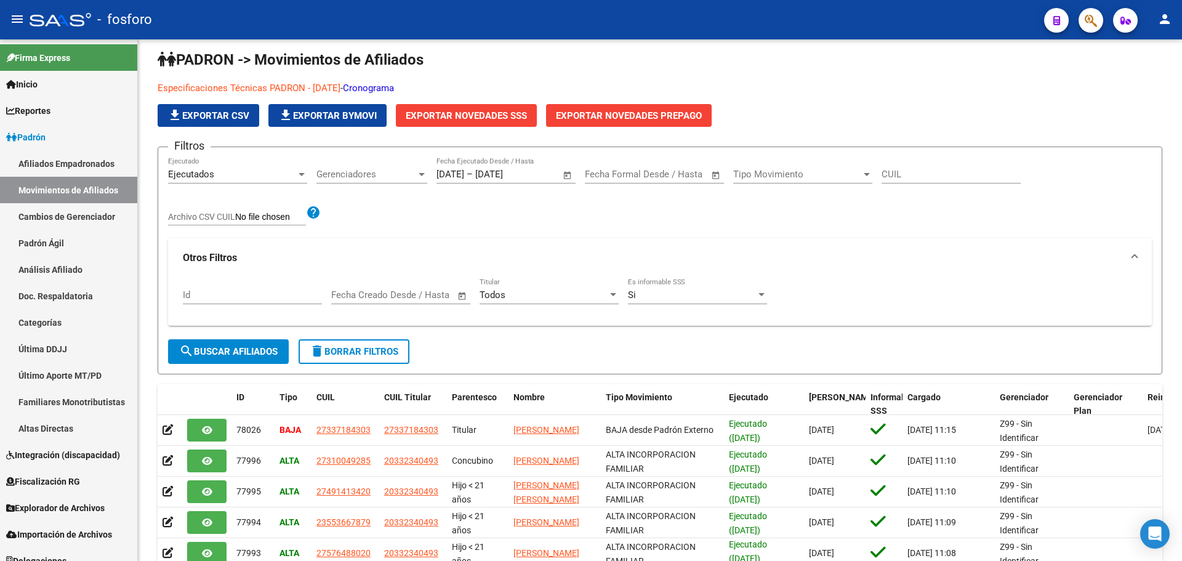
click at [662, 298] on div "Si" at bounding box center [692, 294] width 128 height 11
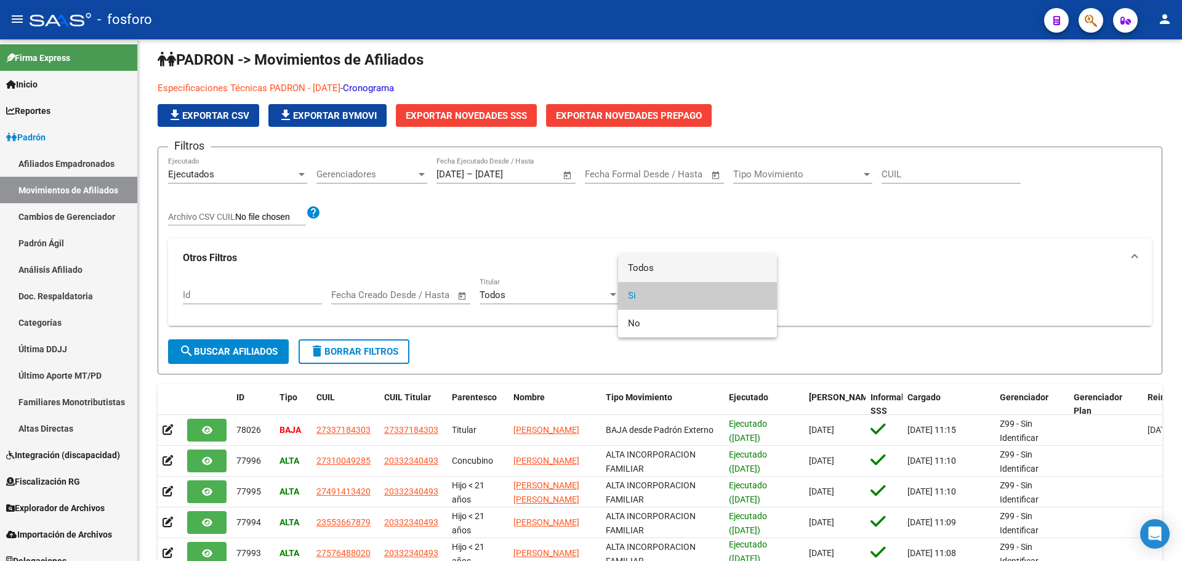
click at [660, 265] on span "Todos" at bounding box center [697, 268] width 139 height 28
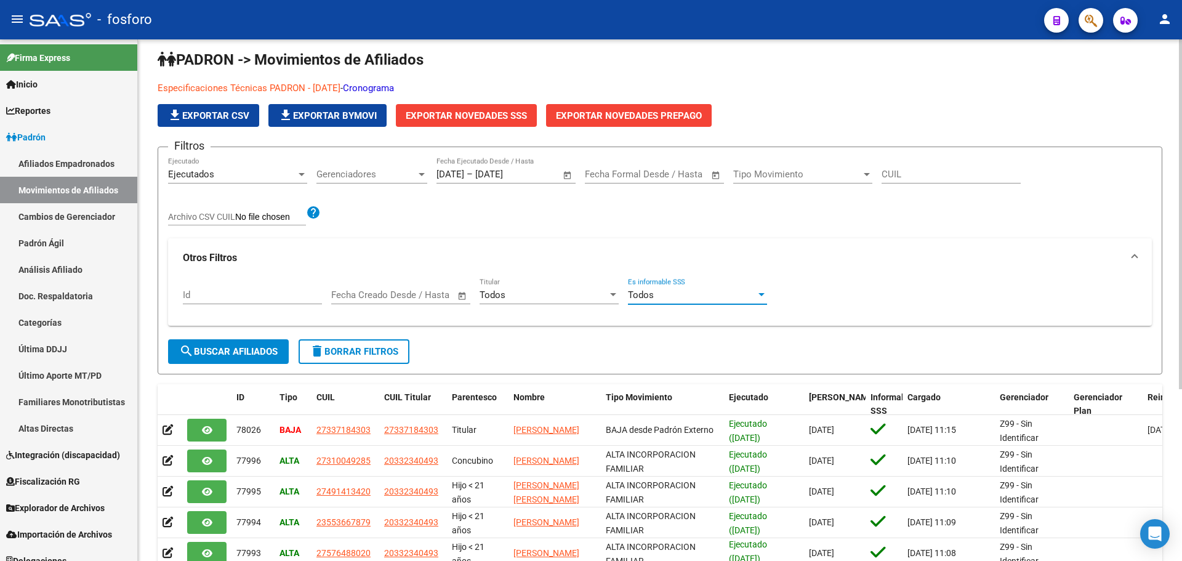
click at [228, 343] on button "search Buscar Afiliados" at bounding box center [228, 351] width 121 height 25
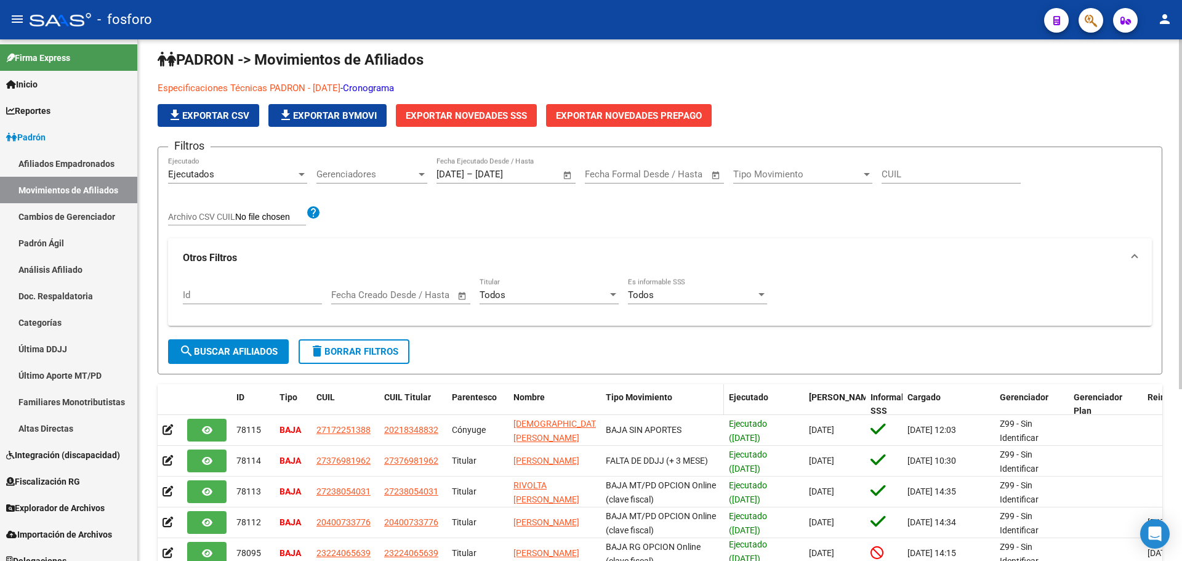
scroll to position [256, 0]
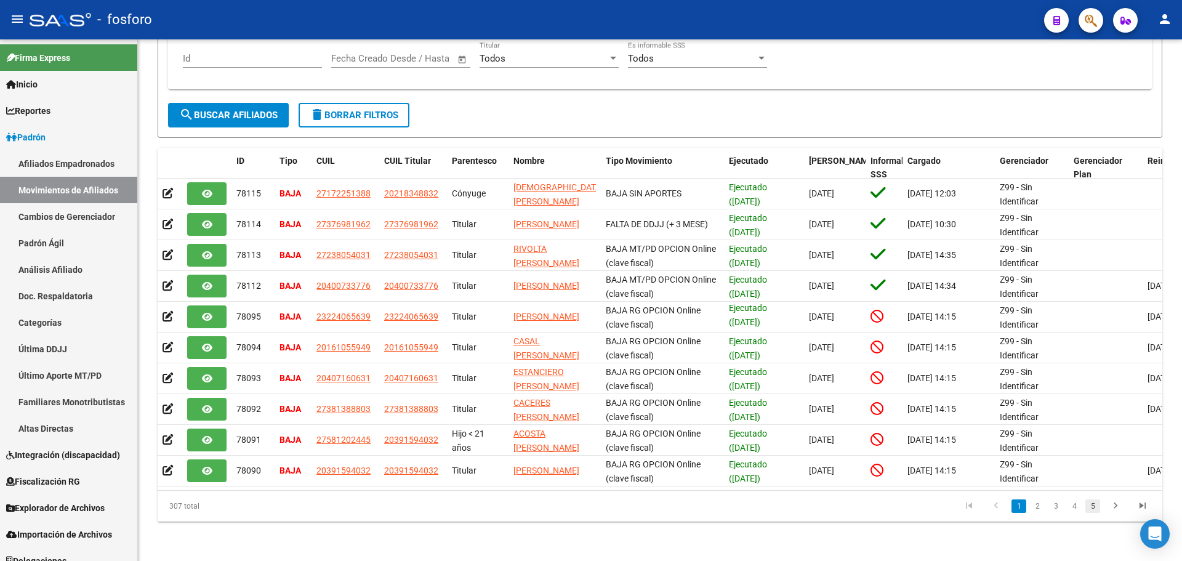
click at [1091, 504] on link "5" at bounding box center [1093, 506] width 15 height 14
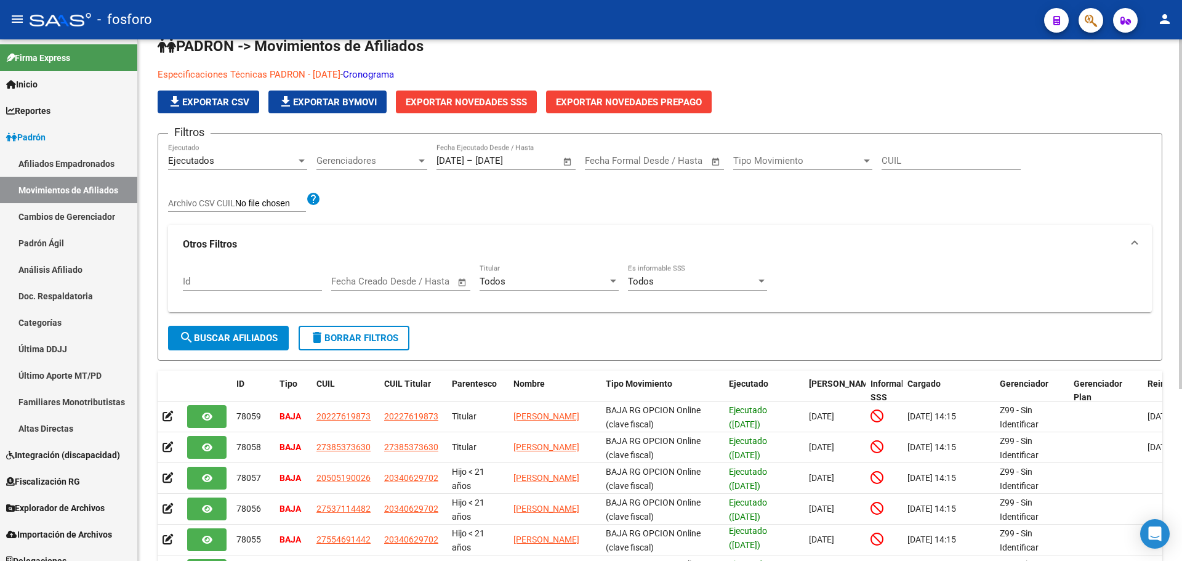
scroll to position [0, 0]
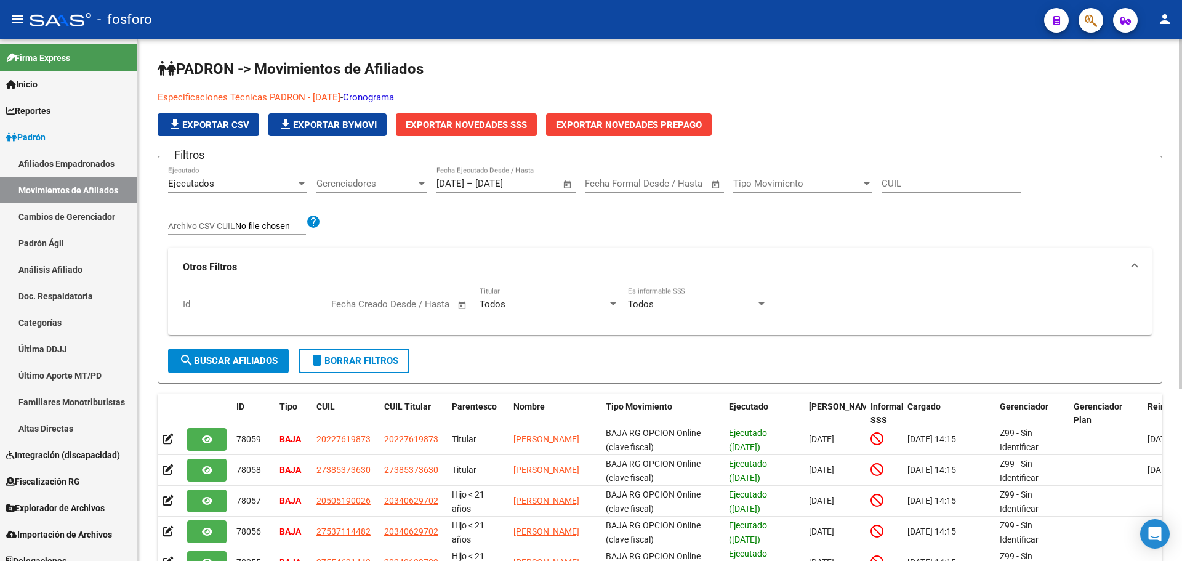
click at [841, 185] on span "Tipo Movimiento" at bounding box center [797, 183] width 128 height 11
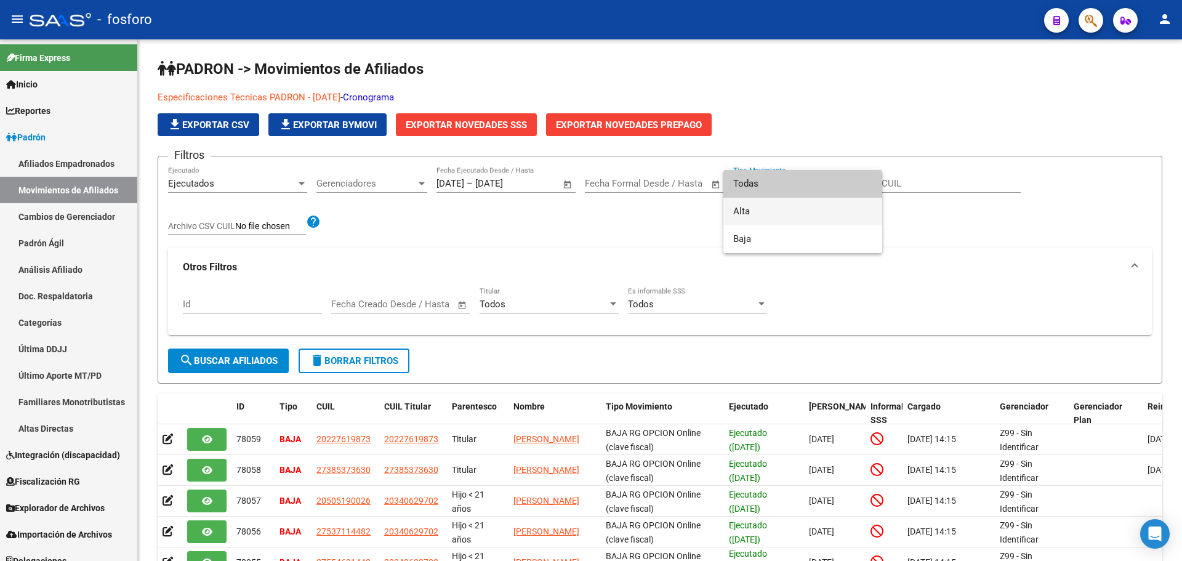
click at [773, 211] on span "Alta" at bounding box center [802, 212] width 139 height 28
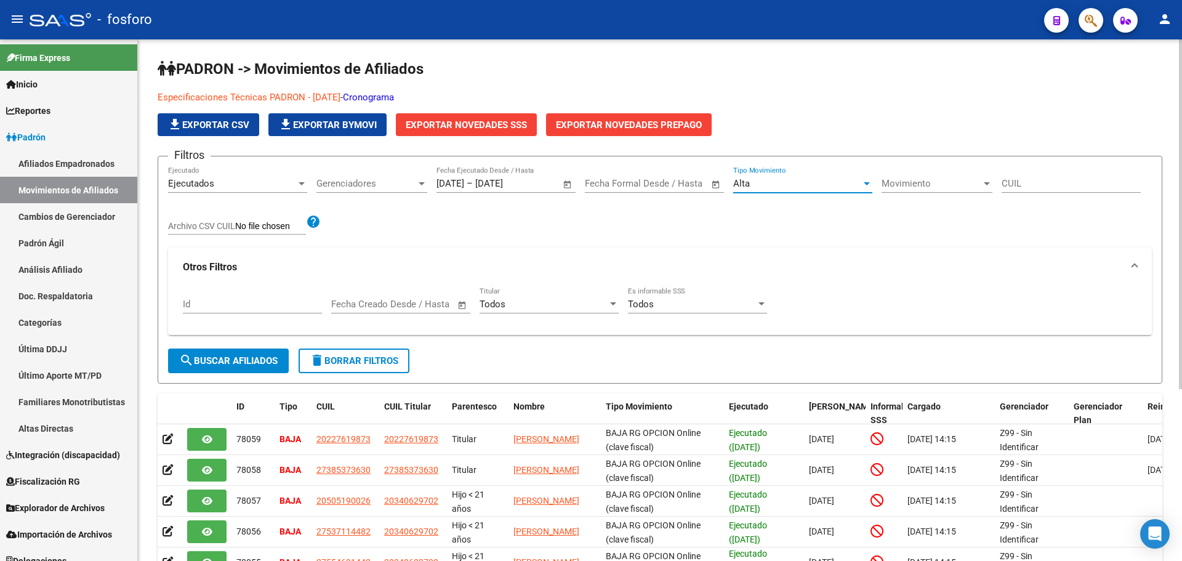
click at [230, 368] on button "search Buscar Afiliados" at bounding box center [228, 361] width 121 height 25
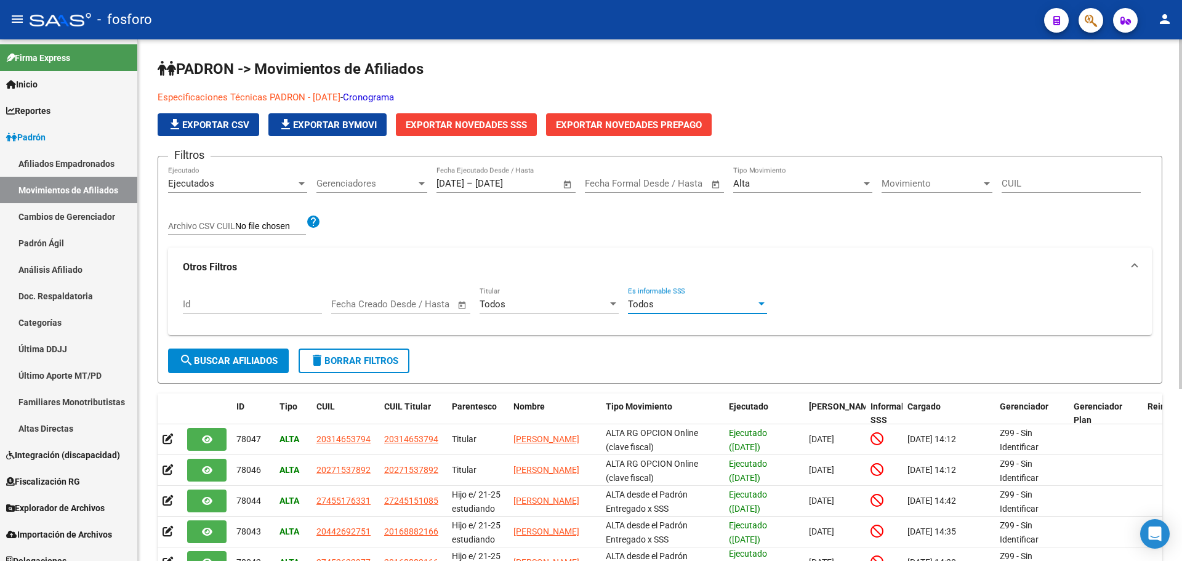
click at [672, 303] on div "Todos" at bounding box center [692, 304] width 128 height 11
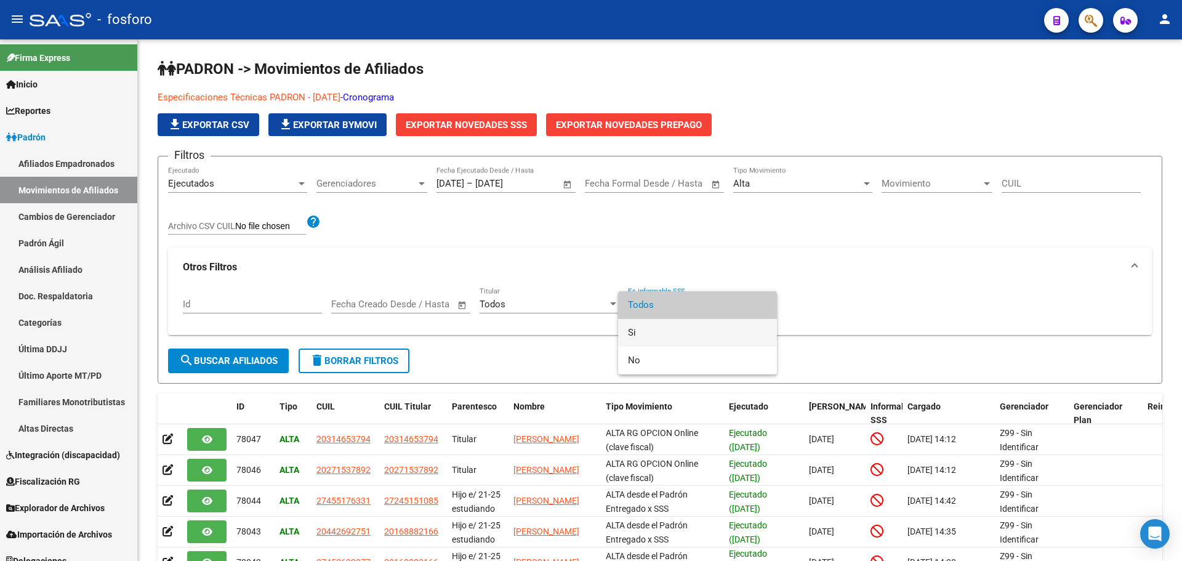
click at [645, 327] on span "Si" at bounding box center [697, 333] width 139 height 28
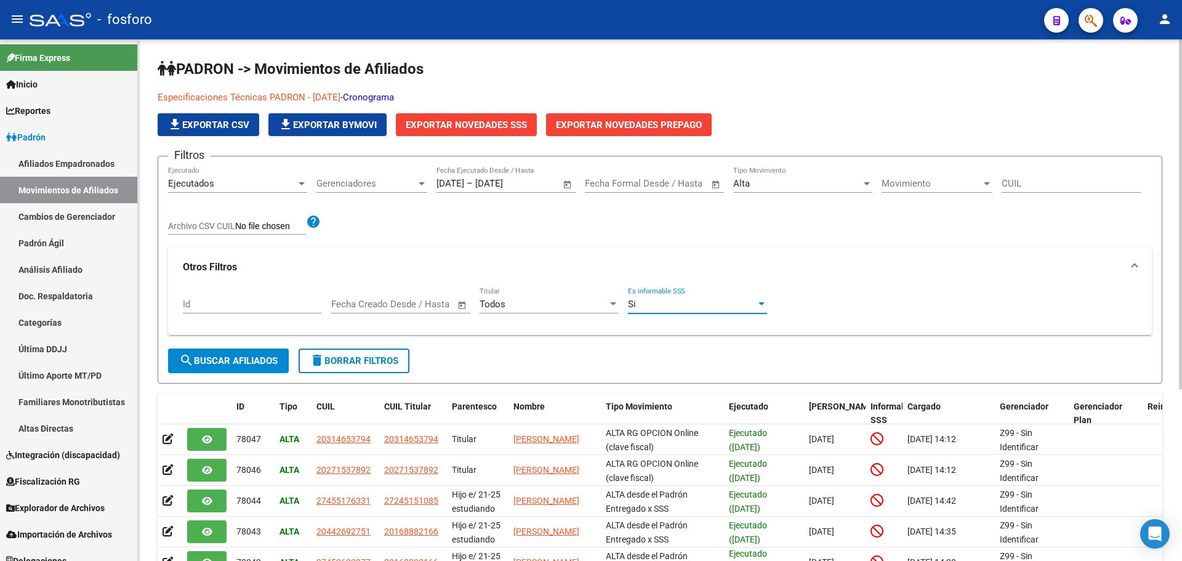
click at [240, 363] on span "search Buscar Afiliados" at bounding box center [228, 360] width 99 height 11
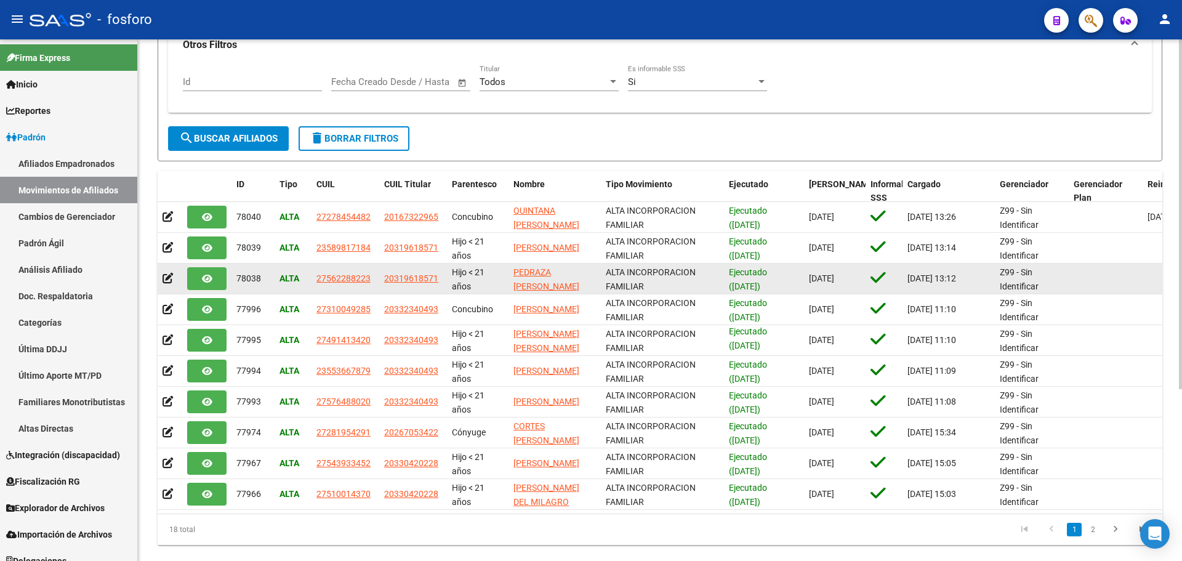
scroll to position [256, 0]
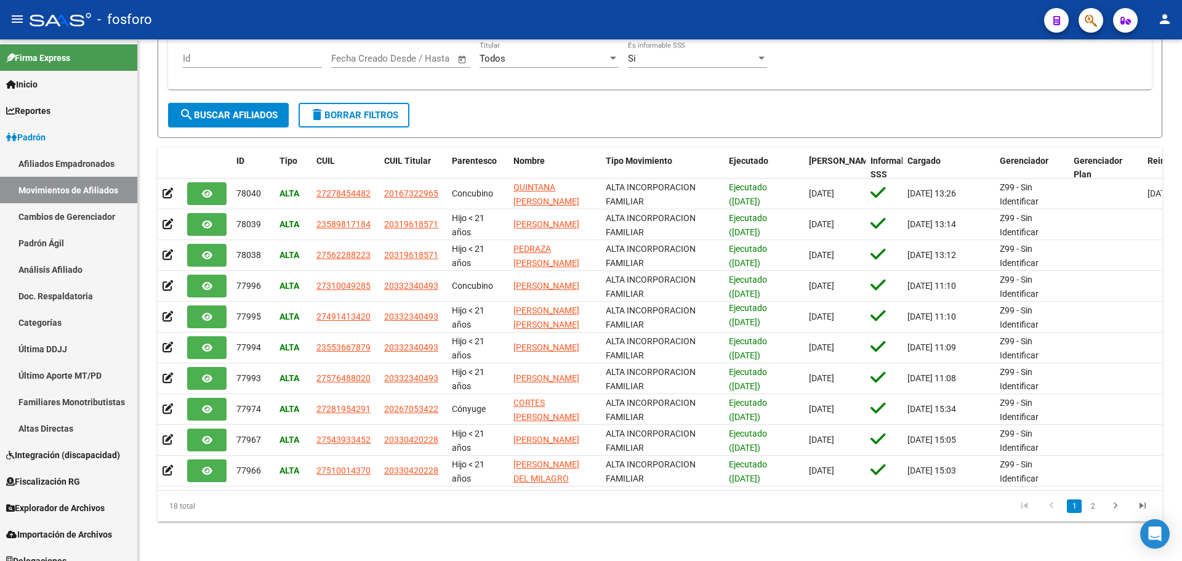
click at [1094, 501] on link "2" at bounding box center [1093, 506] width 15 height 14
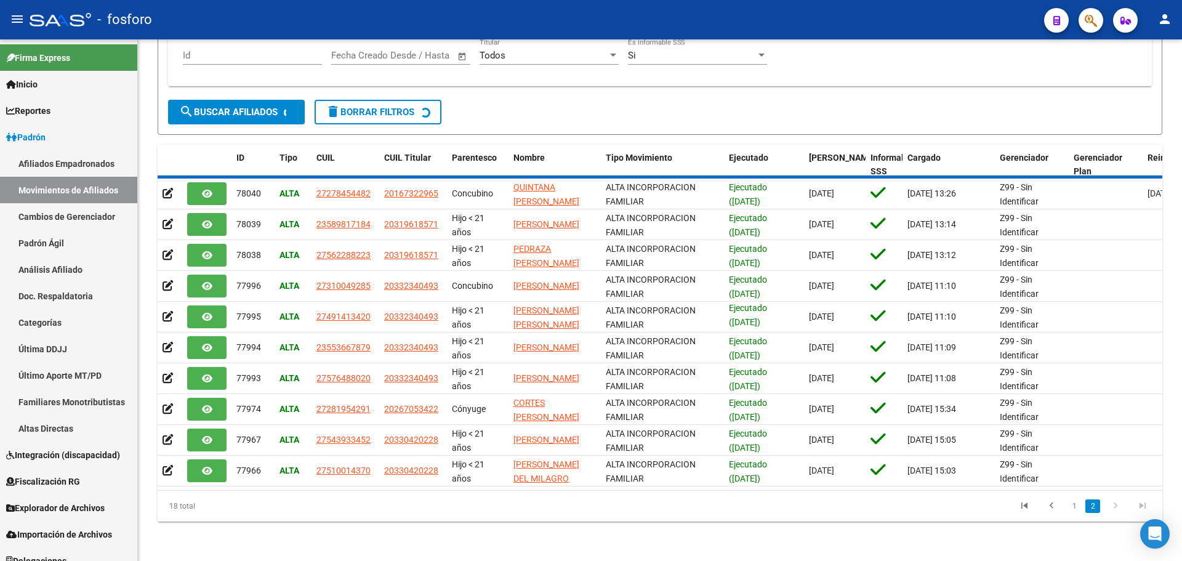
scroll to position [194, 0]
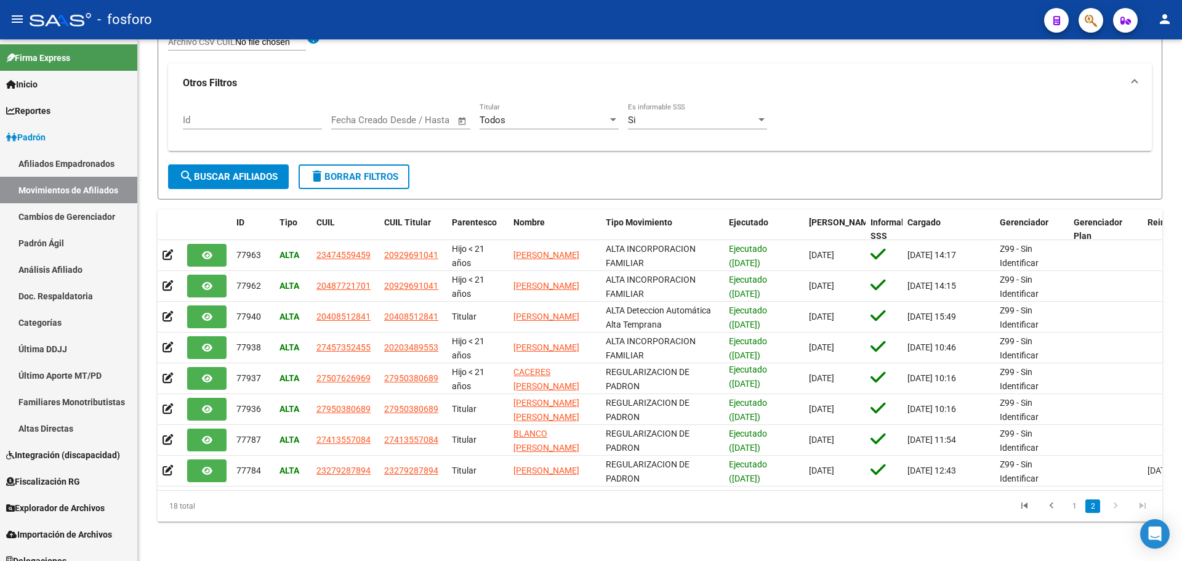
click at [1102, 506] on li at bounding box center [1115, 506] width 27 height 21
click at [1108, 505] on icon "go to next page" at bounding box center [1116, 507] width 16 height 15
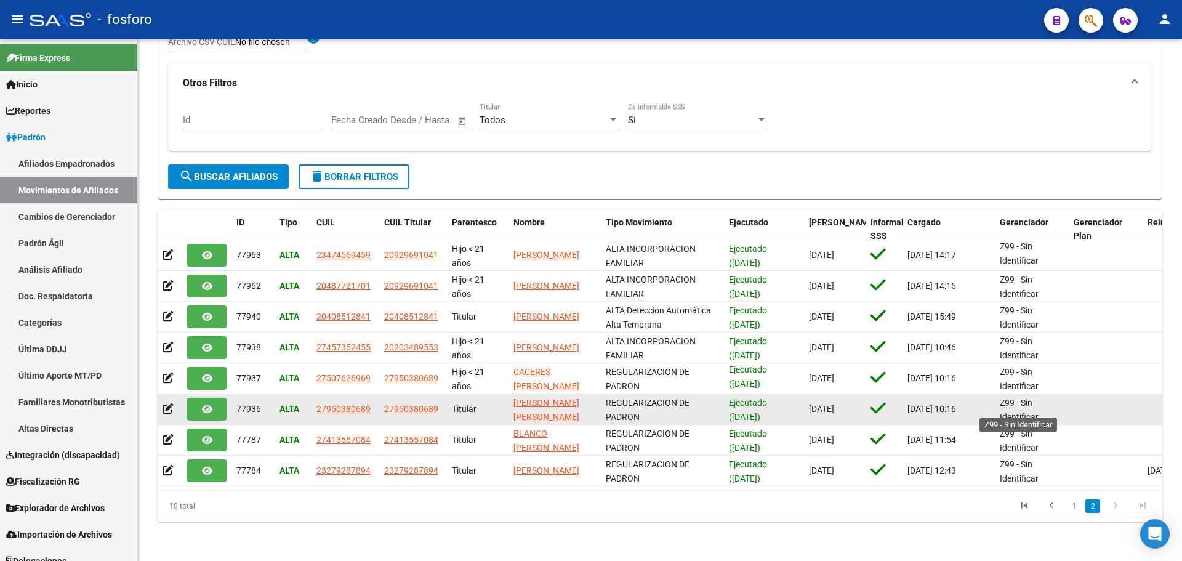
scroll to position [0, 0]
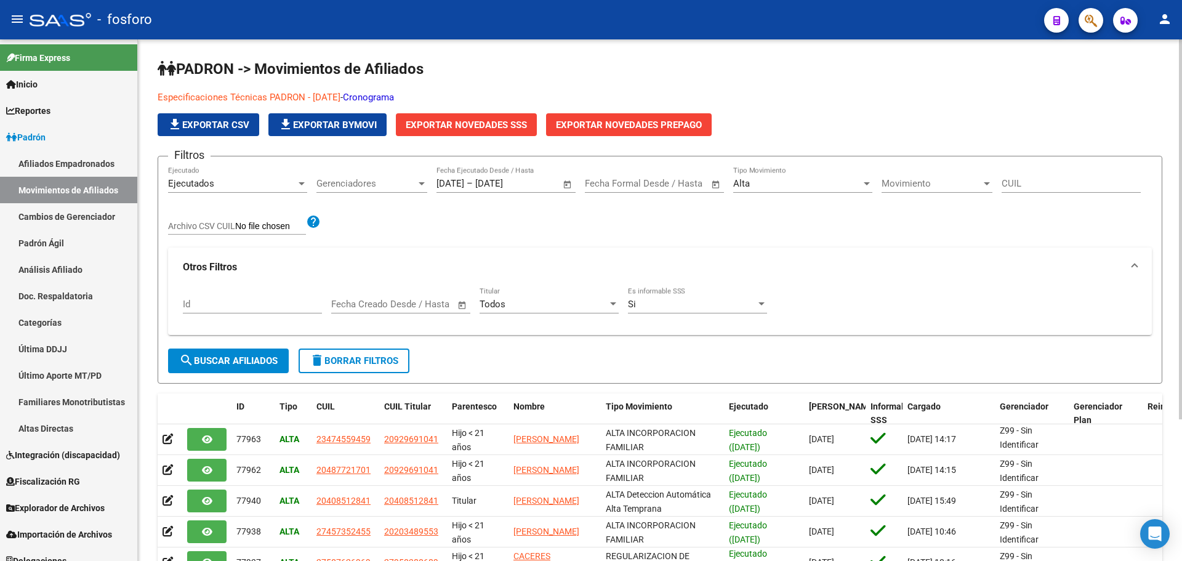
click at [322, 95] on link "Especificaciones Técnicas PADRON - [DATE]" at bounding box center [249, 97] width 183 height 11
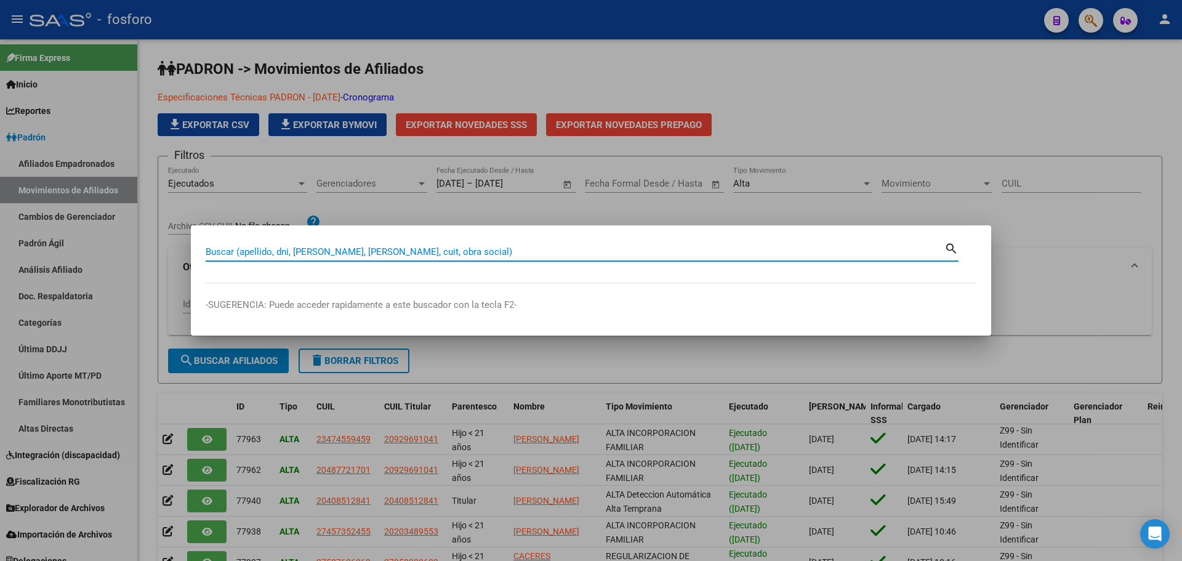
paste input "20596923489"
type input "20596923489"
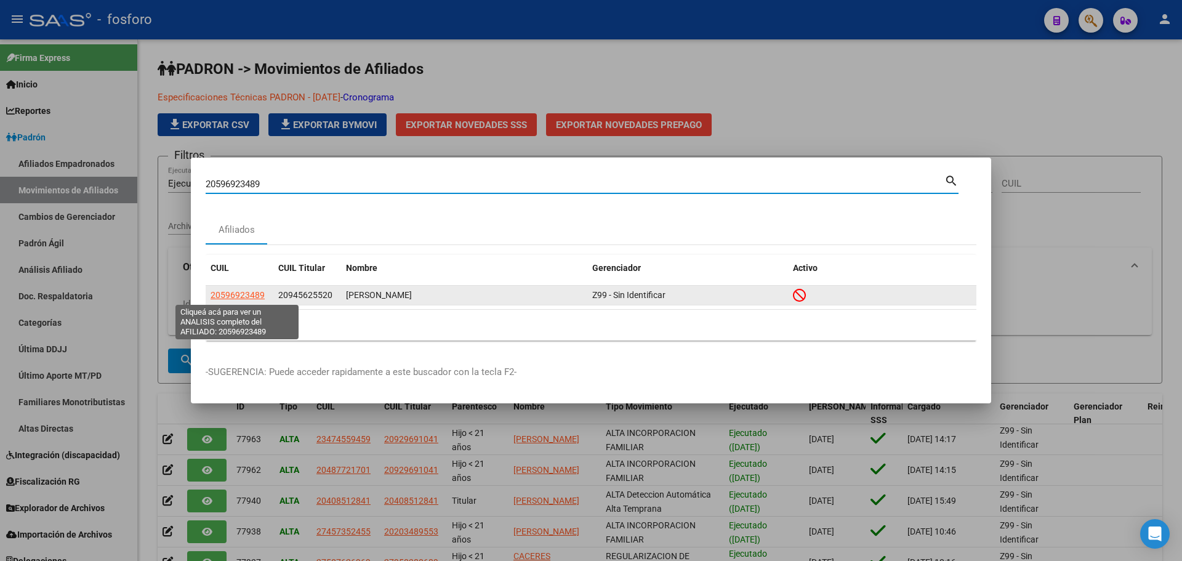
click at [244, 296] on span "20596923489" at bounding box center [238, 295] width 54 height 10
type textarea "20596923489"
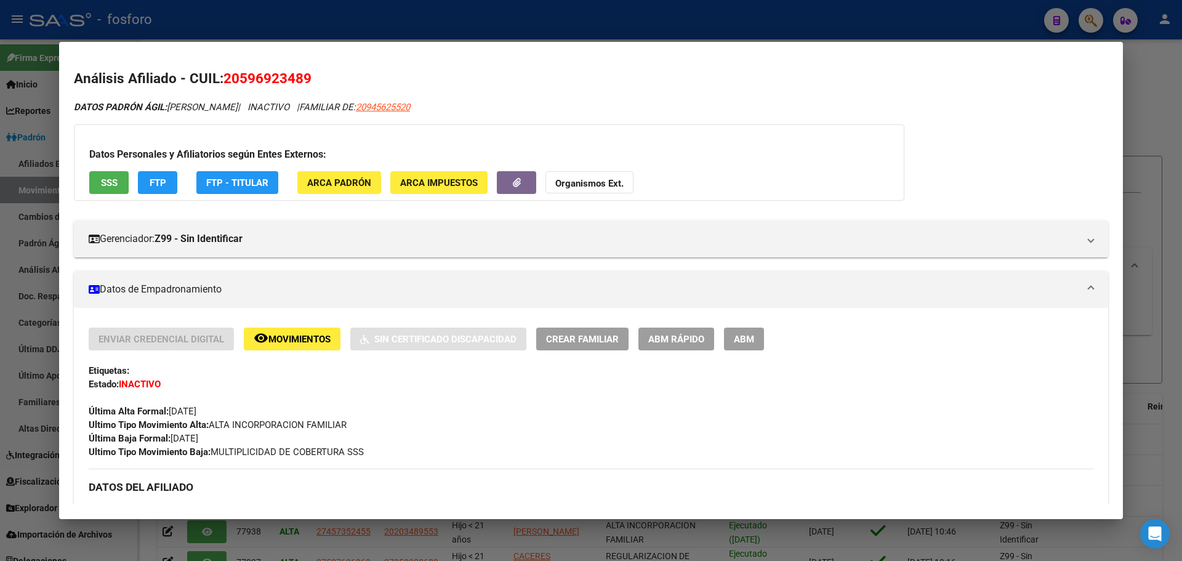
click at [303, 334] on span "Movimientos" at bounding box center [300, 339] width 62 height 11
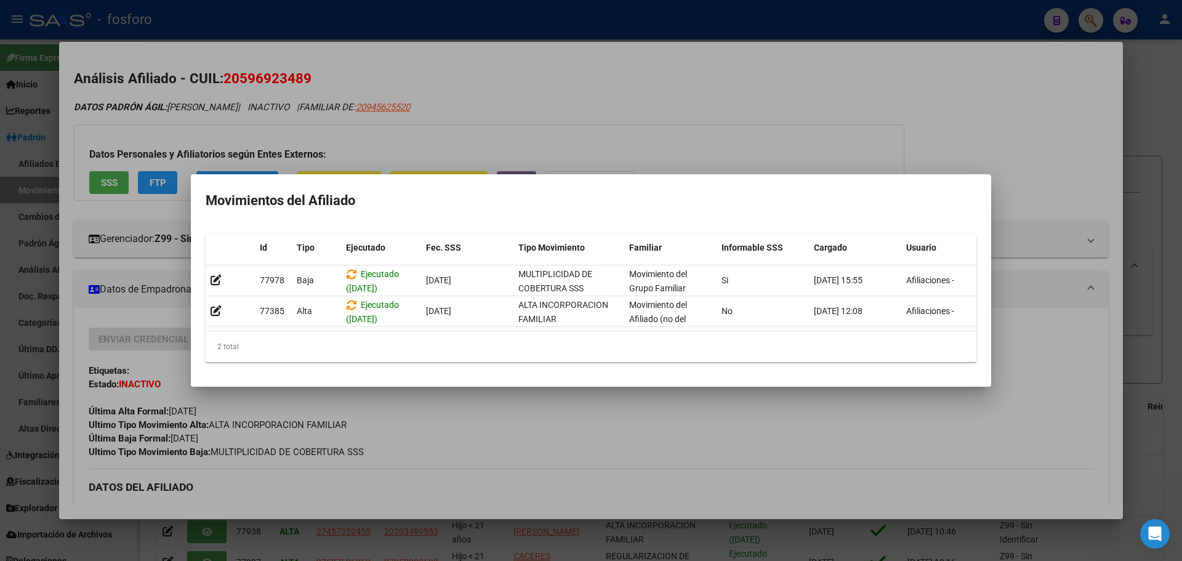
click at [343, 30] on div at bounding box center [591, 280] width 1182 height 561
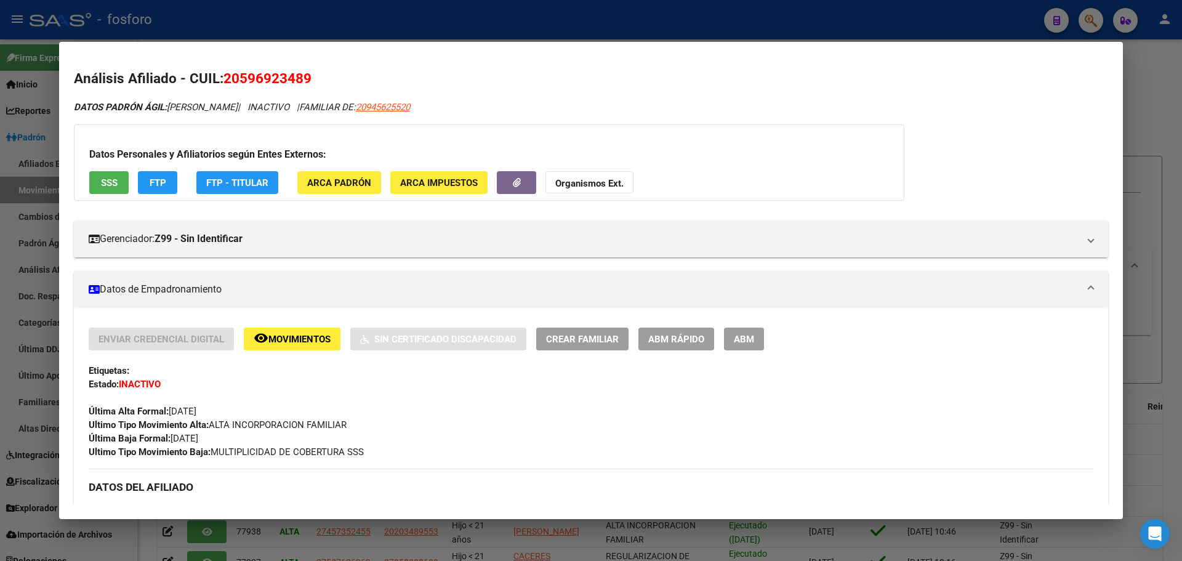
click at [362, 15] on div at bounding box center [591, 280] width 1182 height 561
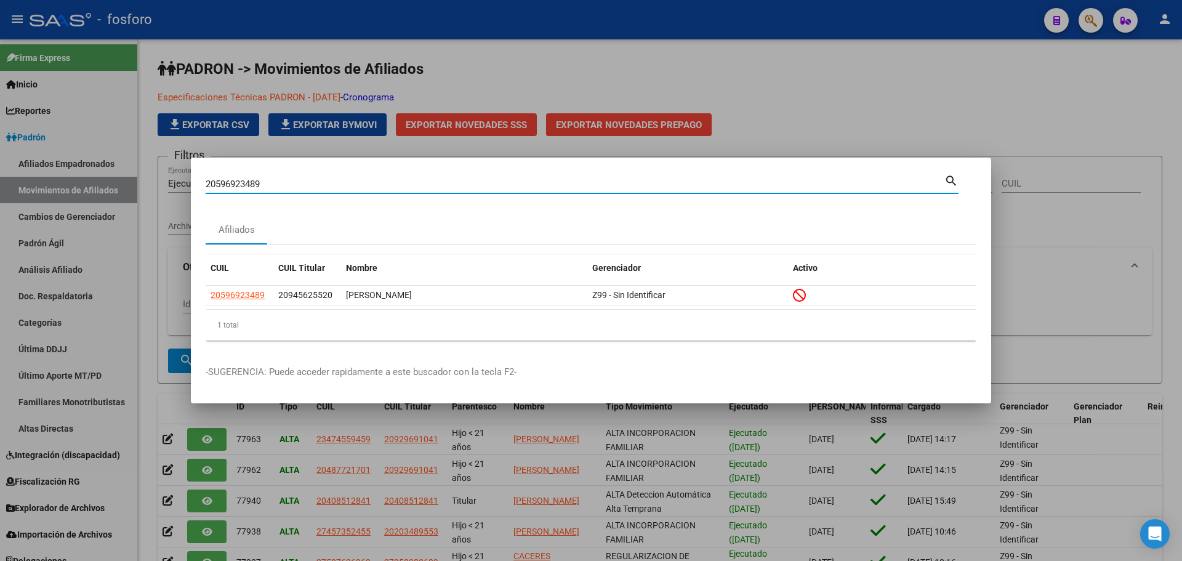
drag, startPoint x: 286, startPoint y: 181, endPoint x: 119, endPoint y: 176, distance: 167.0
click at [119, 176] on div "20596923489 Buscar (apellido, dni, cuil, nro traspaso, cuit, obra social) searc…" at bounding box center [591, 280] width 1182 height 561
paste input "7457352455"
type input "27457352455"
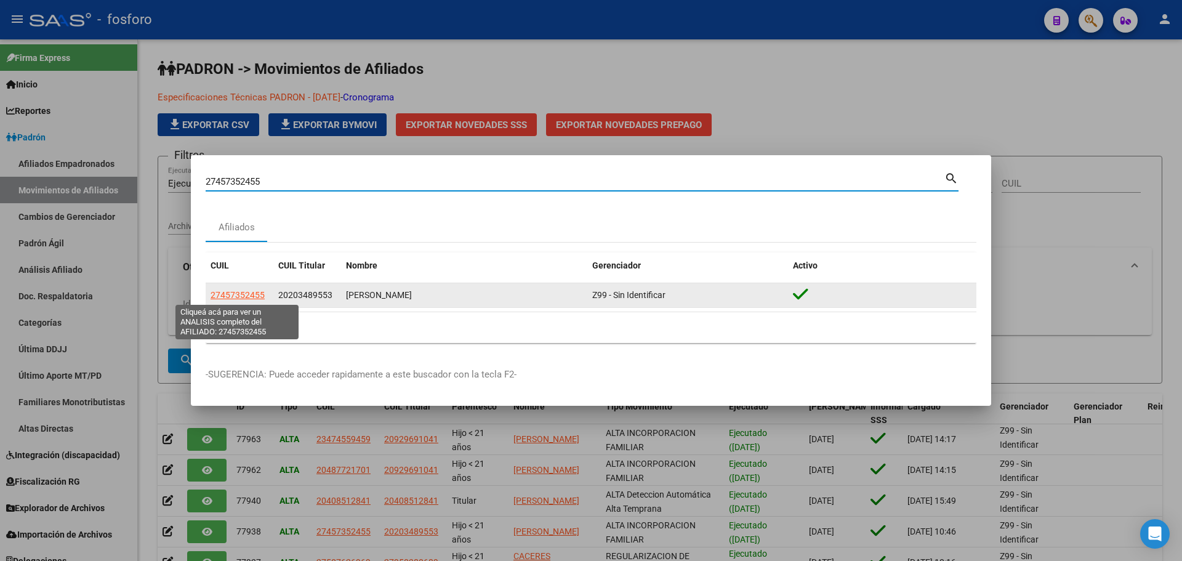
click at [244, 294] on span "27457352455" at bounding box center [238, 295] width 54 height 10
type textarea "27457352455"
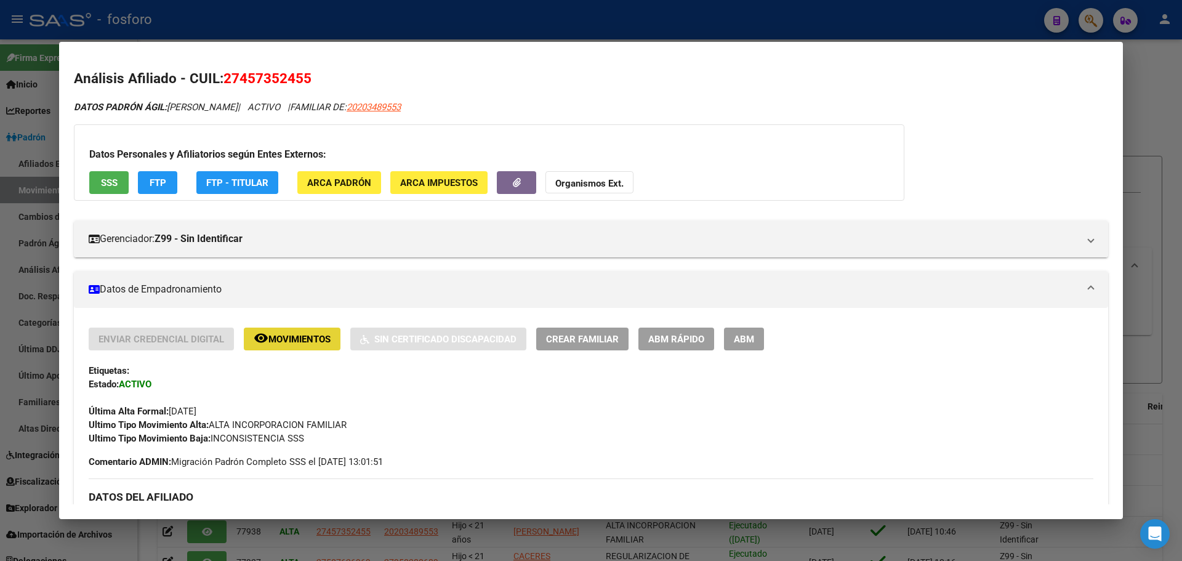
click at [308, 333] on button "remove_red_eye Movimientos" at bounding box center [292, 339] width 97 height 23
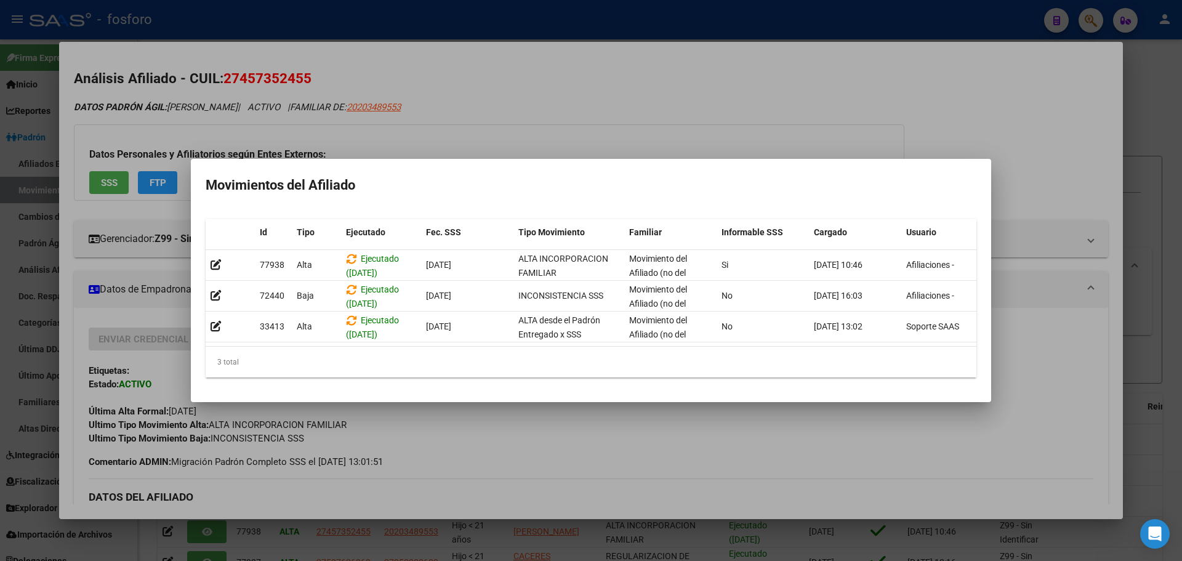
scroll to position [0, 17]
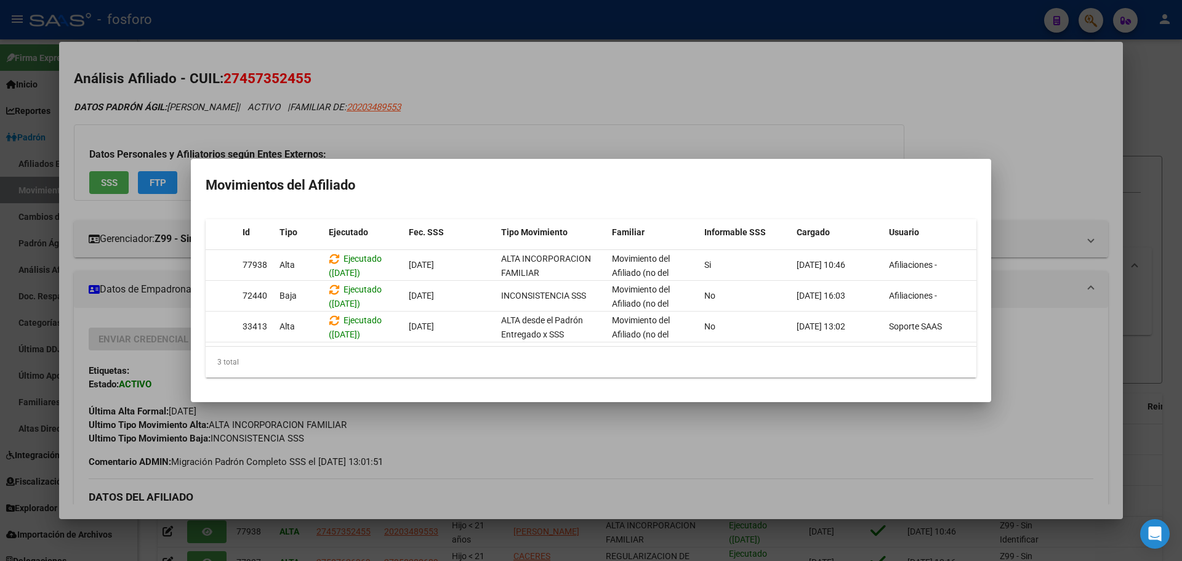
click at [473, 432] on div at bounding box center [591, 280] width 1182 height 561
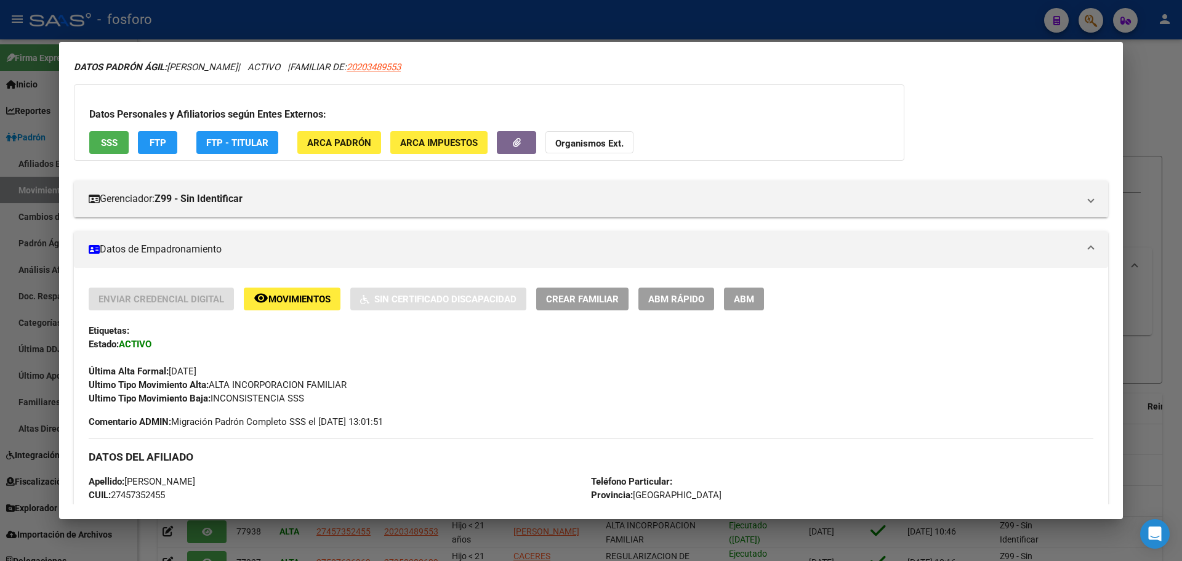
scroll to position [62, 0]
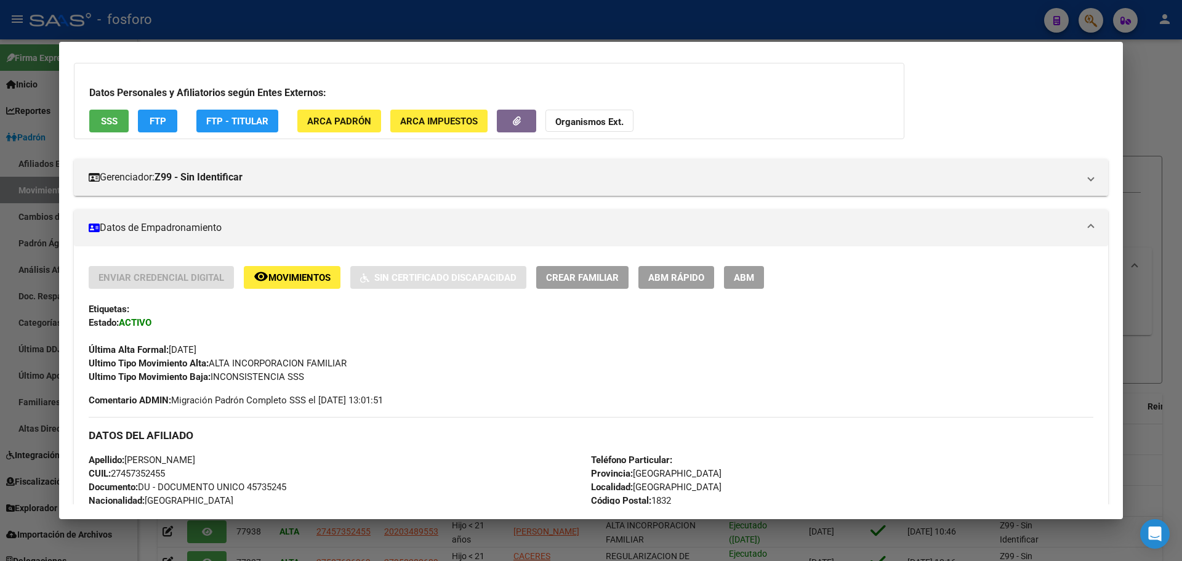
click at [672, 281] on span "ABM Rápido" at bounding box center [677, 277] width 56 height 11
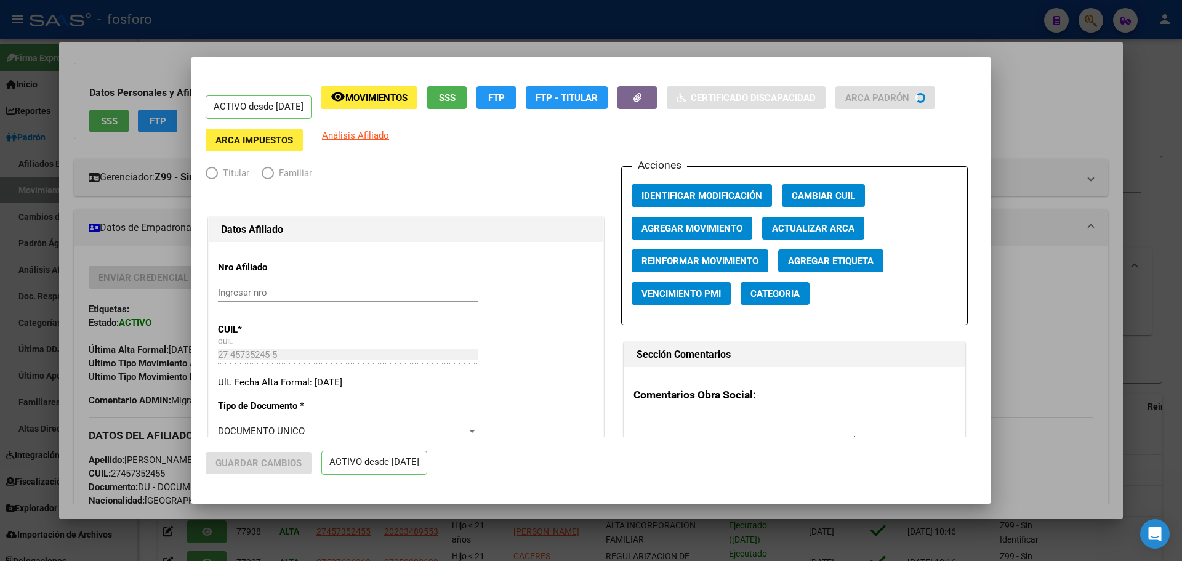
radio input "true"
type input "30-69284560-5"
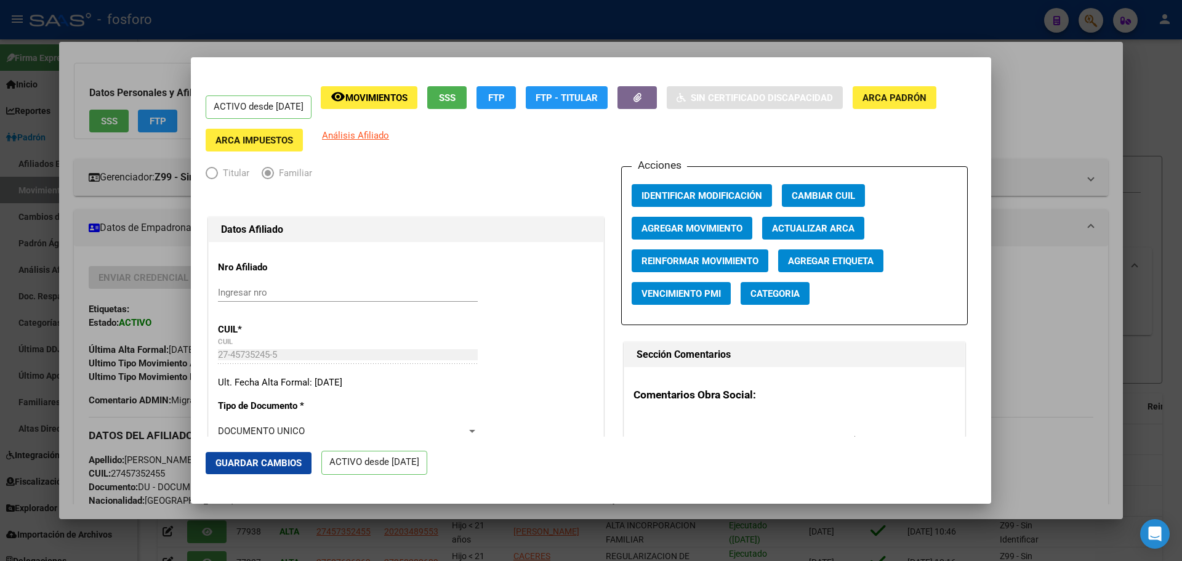
click at [693, 222] on button "Agregar Movimiento" at bounding box center [692, 228] width 121 height 23
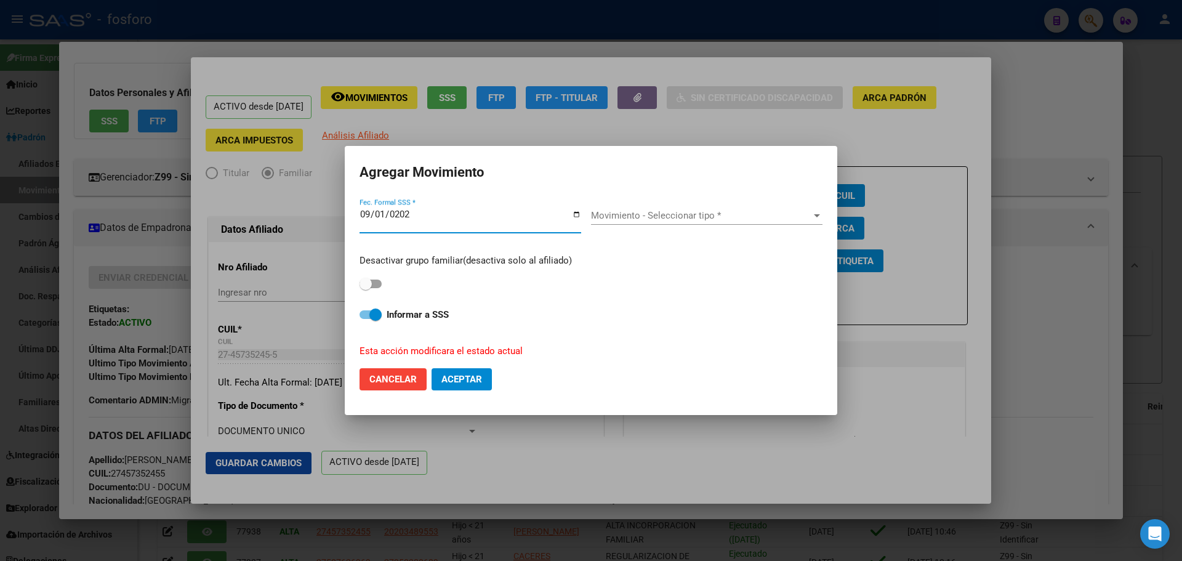
type input "[DATE]"
click at [610, 208] on div "Movimiento - Seleccionar tipo * Movimiento - Seleccionar tipo *" at bounding box center [707, 215] width 232 height 18
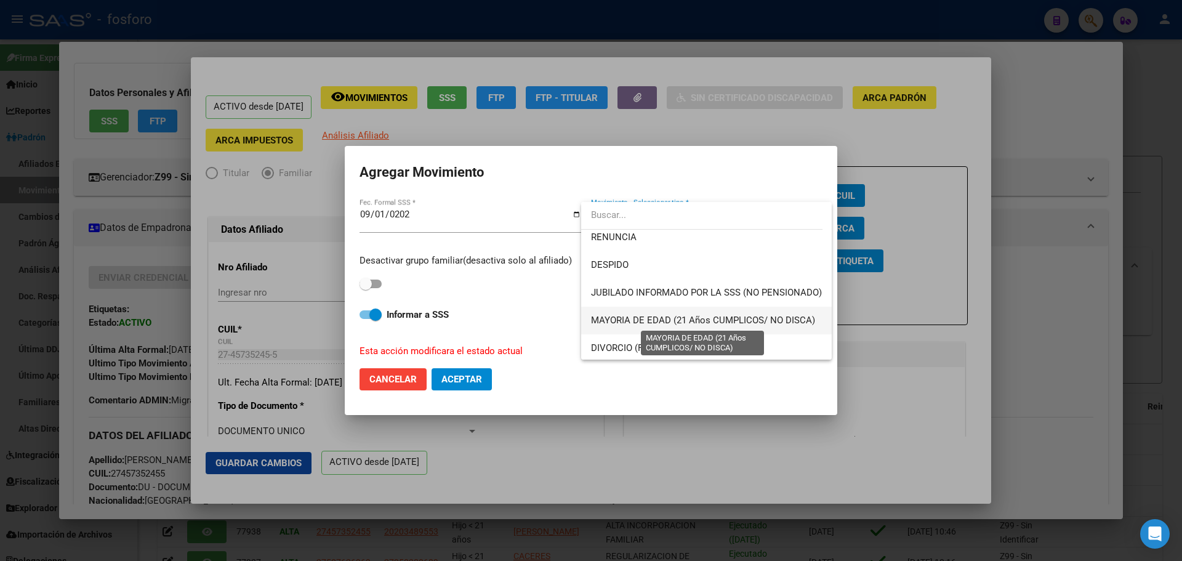
click at [689, 317] on span "MAYORIA DE EDAD (21 Años CUMPLICOS/ NO DISCA)" at bounding box center [703, 320] width 224 height 11
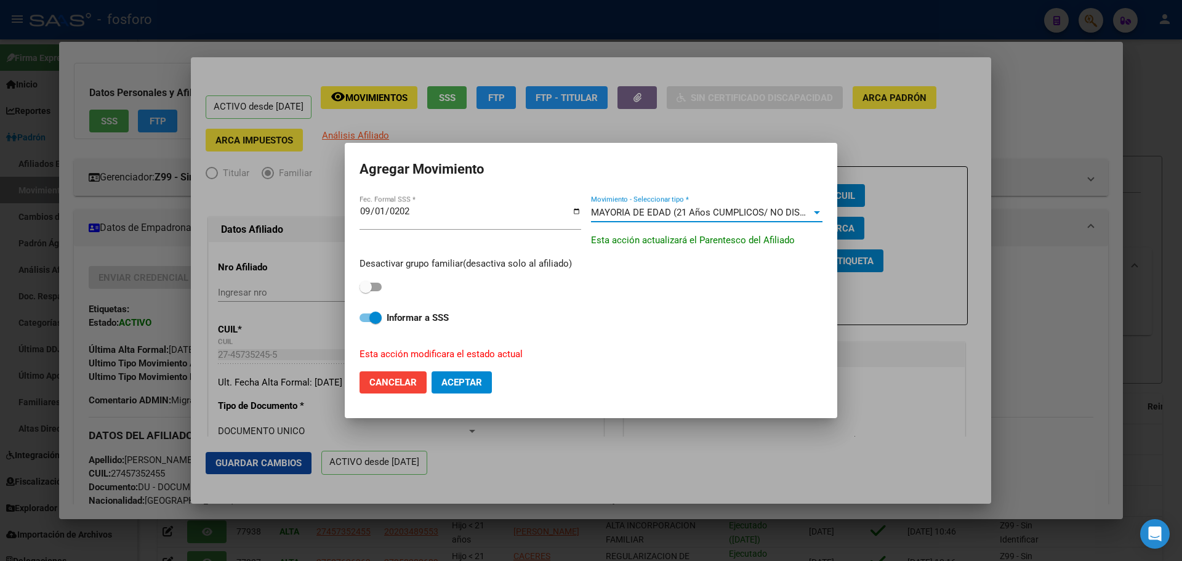
click at [370, 319] on span at bounding box center [376, 318] width 12 height 12
click at [366, 322] on input "Informar a SSS" at bounding box center [365, 322] width 1 height 1
checkbox input "false"
click at [371, 283] on span at bounding box center [366, 287] width 12 height 12
click at [366, 291] on input "checkbox" at bounding box center [365, 291] width 1 height 1
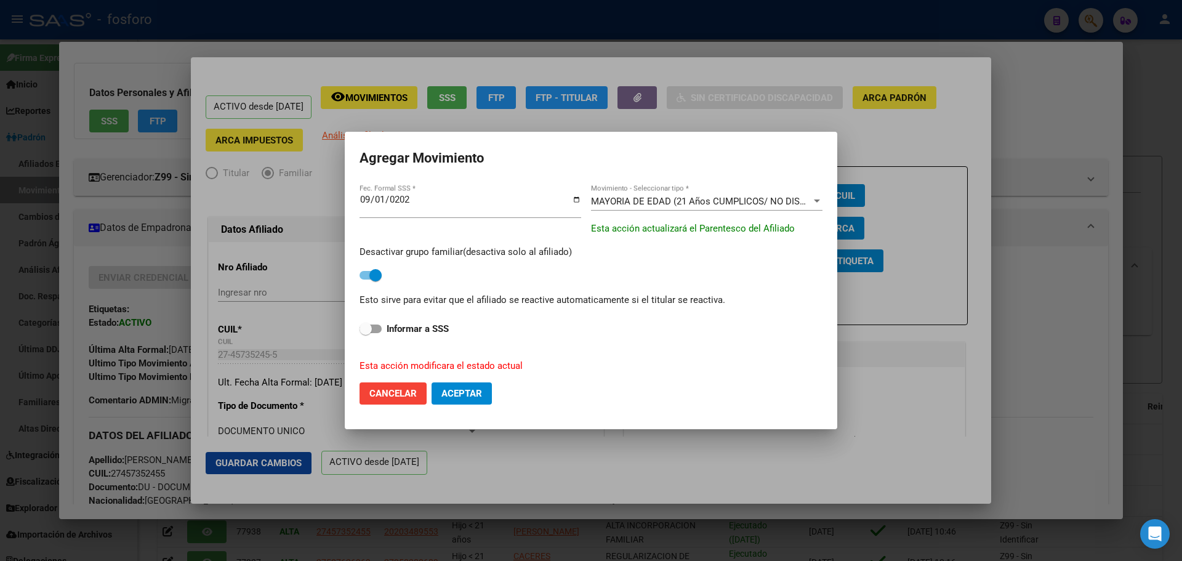
click at [372, 275] on span at bounding box center [376, 275] width 12 height 12
click at [366, 280] on input "checkbox" at bounding box center [365, 280] width 1 height 1
checkbox input "false"
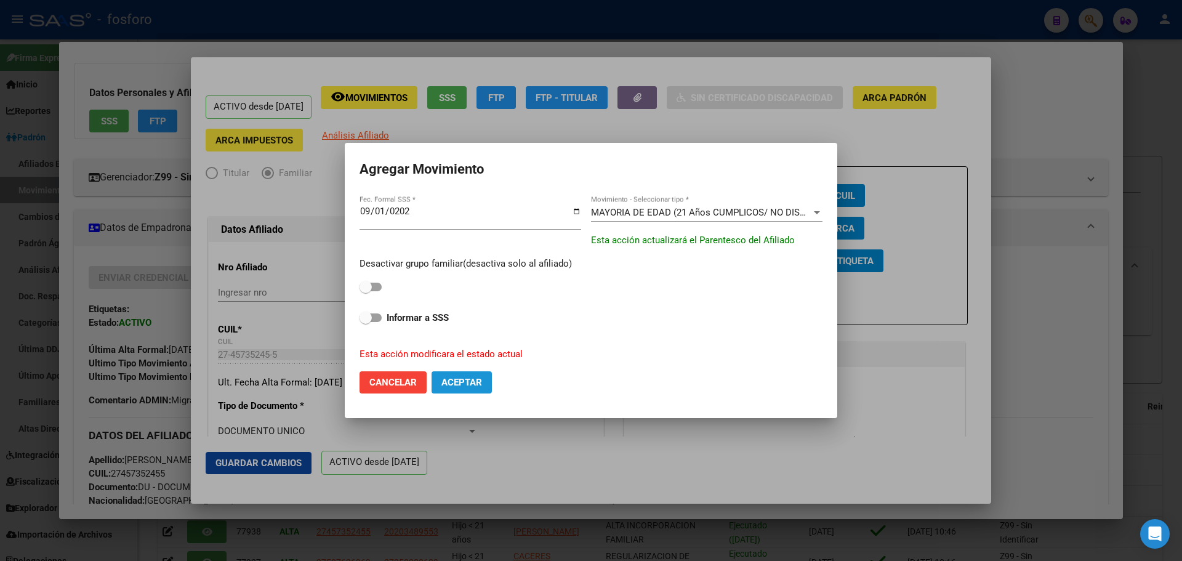
click at [461, 390] on button "Aceptar" at bounding box center [462, 382] width 60 height 22
click at [461, 390] on div "27457352455 Buscar (apellido, dni, cuil, nro traspaso, cuit, obra social) searc…" at bounding box center [591, 280] width 1182 height 561
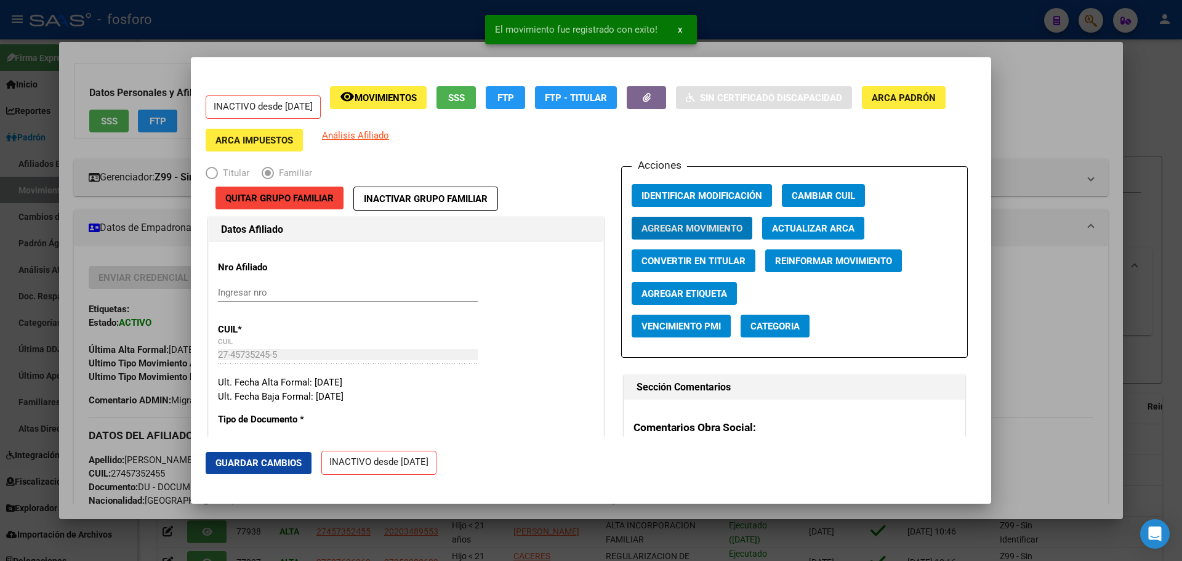
click at [747, 36] on div at bounding box center [591, 280] width 1182 height 561
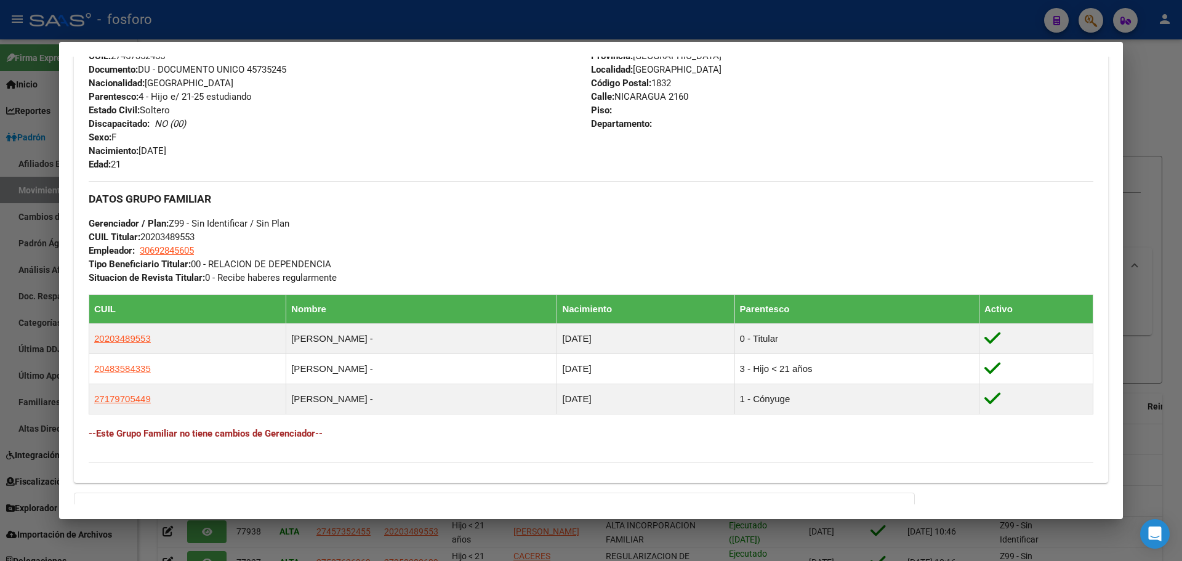
scroll to position [123, 0]
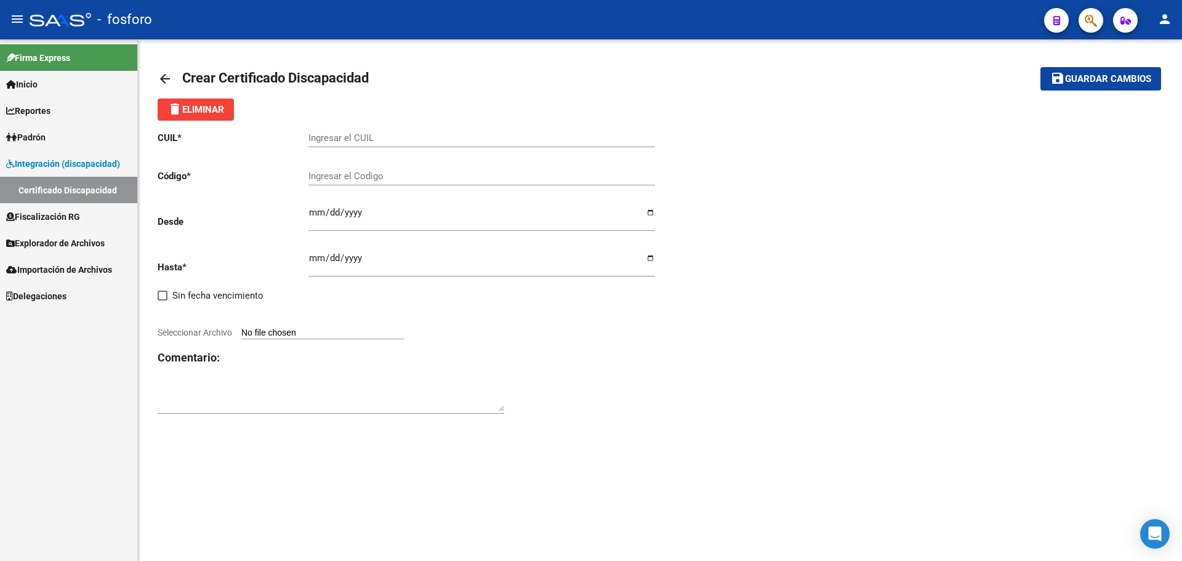
click at [368, 135] on input "Ingresar el CUIL" at bounding box center [482, 137] width 347 height 11
click at [330, 177] on input "Ingresar el Codigo" at bounding box center [482, 176] width 347 height 11
click at [345, 139] on input "Ingresar el CUIL" at bounding box center [482, 137] width 347 height 11
paste input "20-22353311-7"
type input "20-22353311-7"
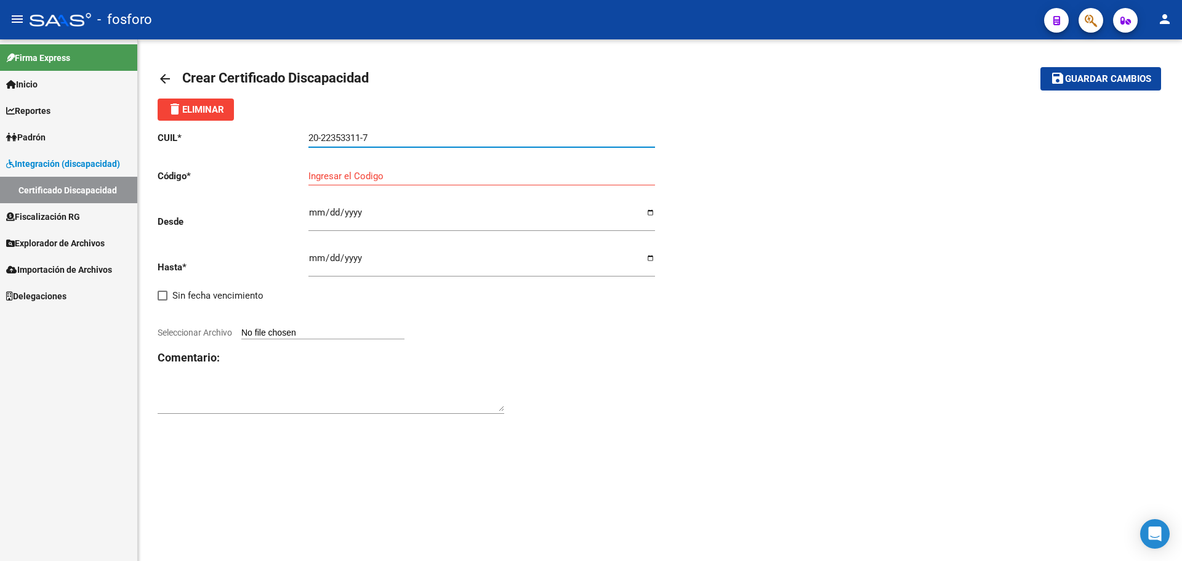
click at [316, 265] on input "Ingresar fec. Hasta" at bounding box center [482, 263] width 347 height 20
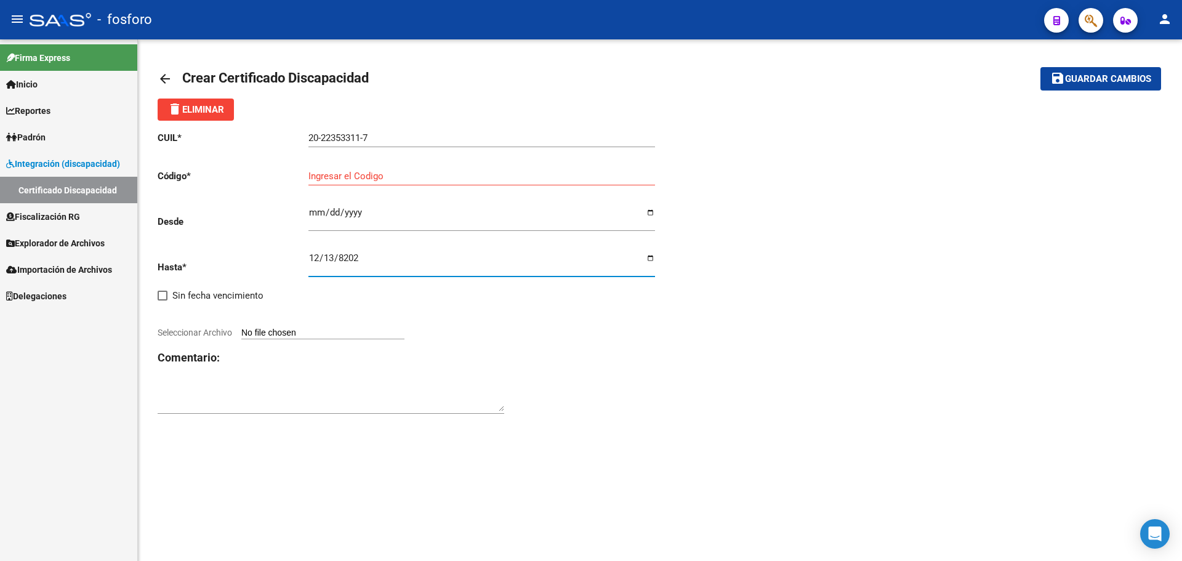
type input "2028-12-13"
click at [314, 212] on input "Ingresar fec. Desde" at bounding box center [482, 218] width 347 height 20
click at [318, 214] on input "Ingresar fec. Desde" at bounding box center [482, 218] width 347 height 20
click at [333, 216] on input "Ingresar fec. Desde" at bounding box center [482, 218] width 347 height 20
type input "2024-12-13"
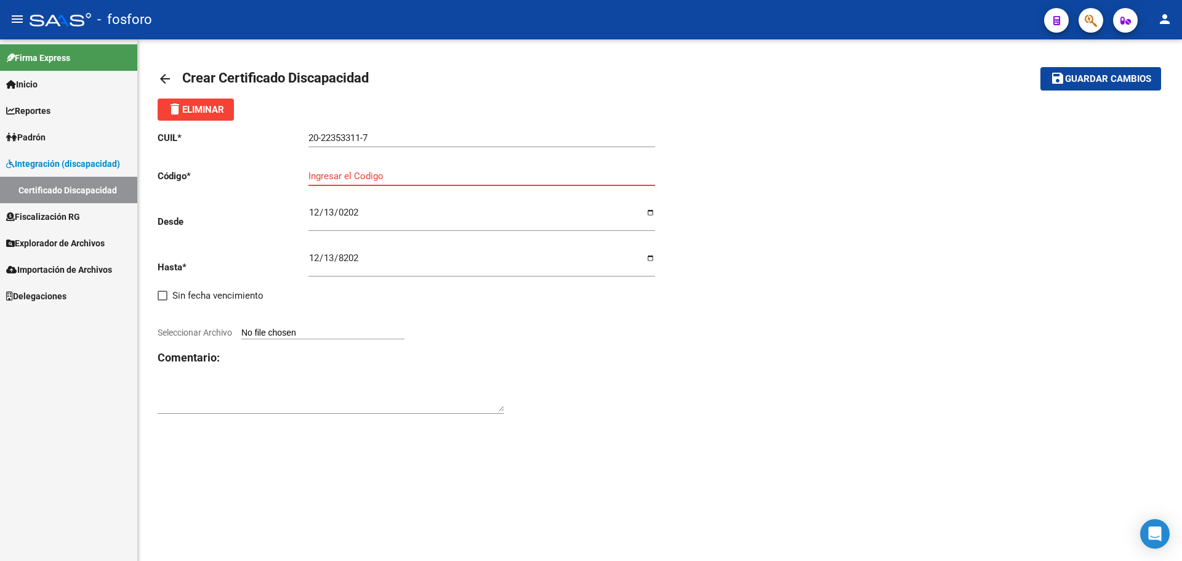
click at [391, 176] on input "Ingresar el Codigo" at bounding box center [482, 176] width 347 height 11
paste input "ARG-02-00022353311-2031213-20281213-BUE-10725"
type input "ARG-02-00022353311-2031213-20281213-BUE-10725"
drag, startPoint x: 450, startPoint y: 307, endPoint x: 438, endPoint y: 312, distance: 12.1
click at [450, 306] on div "CUIL * 20-22353311-7 Ingresar el CUIL Código * ARG-02-00022353311-2031213-20281…" at bounding box center [409, 273] width 503 height 305
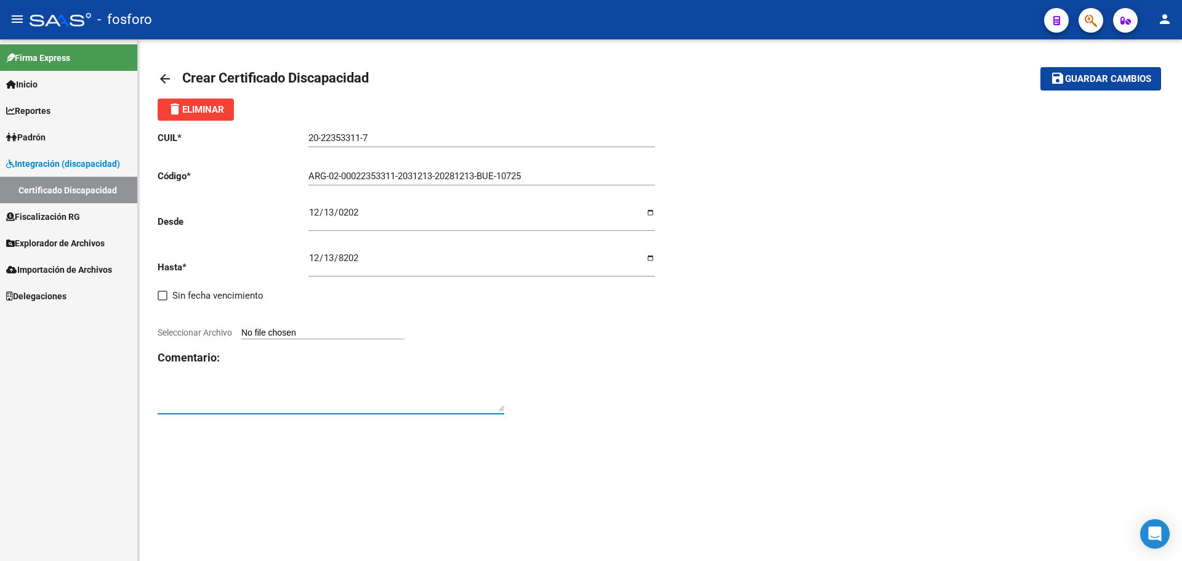
drag, startPoint x: 185, startPoint y: 400, endPoint x: 191, endPoint y: 408, distance: 10.3
click at [185, 400] on textarea at bounding box center [331, 399] width 347 height 25
click at [195, 398] on textarea at bounding box center [331, 399] width 347 height 25
click at [196, 395] on textarea at bounding box center [331, 399] width 347 height 25
type textarea "Actualizado el 15/09/2025. Lo avisó Franco por Teams."
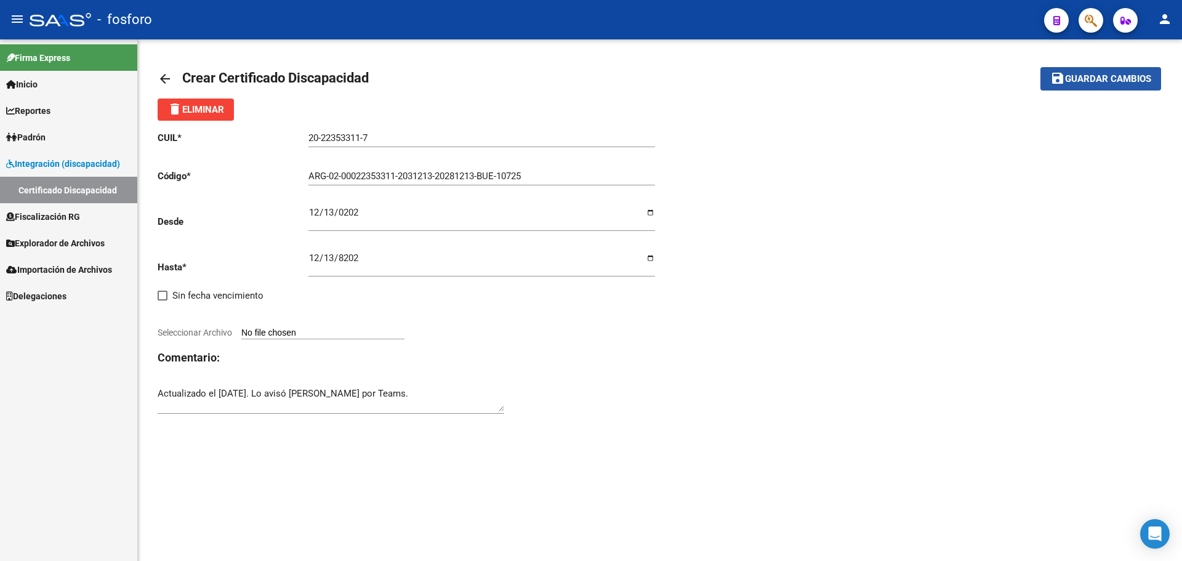
click at [1106, 84] on span "Guardar cambios" at bounding box center [1108, 79] width 86 height 11
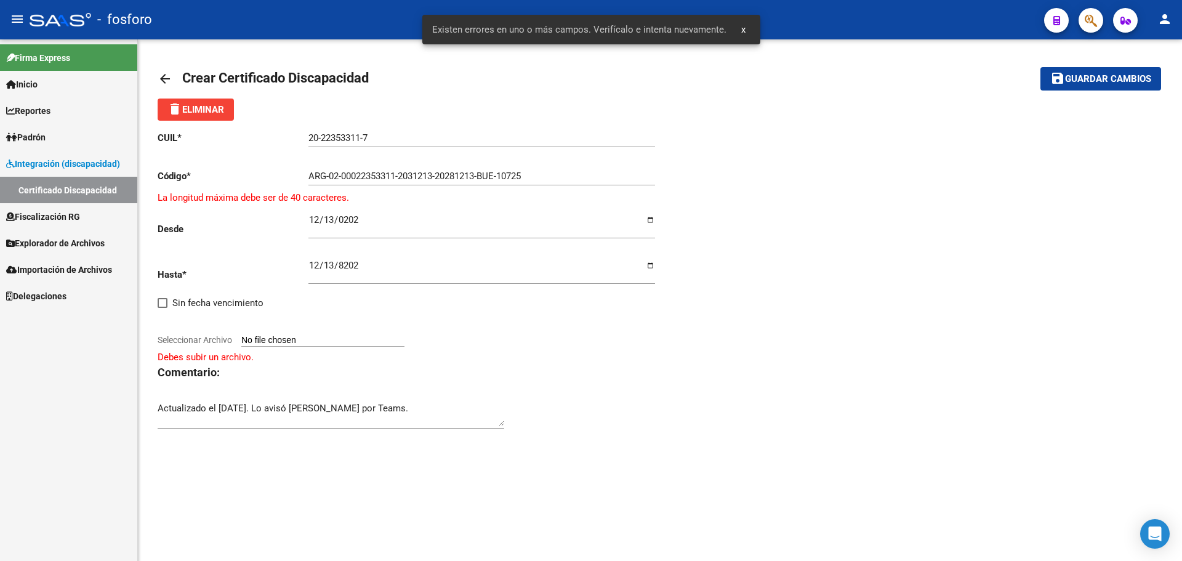
click at [332, 177] on input "ARG-02-00022353311-2031213-20281213-BUE-10725" at bounding box center [482, 176] width 347 height 11
click at [328, 174] on input "ARG-02-00022353311-2031213-20281213-BUE-10725" at bounding box center [482, 176] width 347 height 11
click at [339, 174] on input "ARG02-00022353311-2031213-20281213-BUE-10725" at bounding box center [482, 176] width 347 height 11
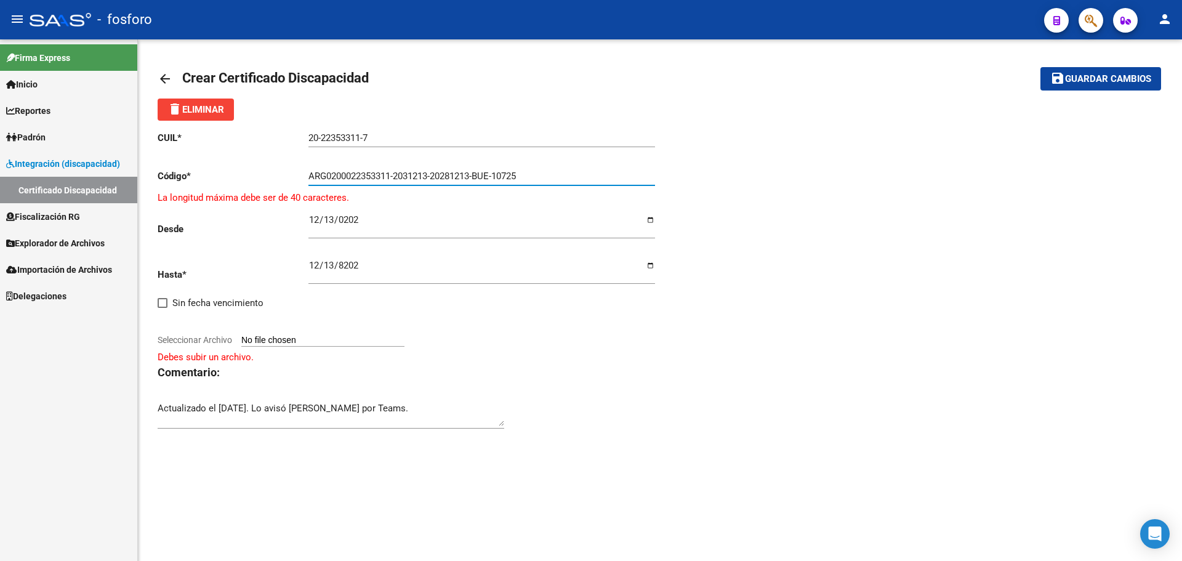
click at [397, 176] on input "ARG0200022353311-2031213-20281213-BUE-10725" at bounding box center [482, 176] width 347 height 11
click at [433, 176] on input "ARG02000223533112031213-20281213-BUE-10725" at bounding box center [482, 176] width 347 height 11
click at [473, 177] on input "ARG0200022353311203121320281213-BUE-10725" at bounding box center [482, 176] width 347 height 11
click at [474, 177] on input "ARG0200022353311203121320281213-BUE-10725" at bounding box center [482, 176] width 347 height 11
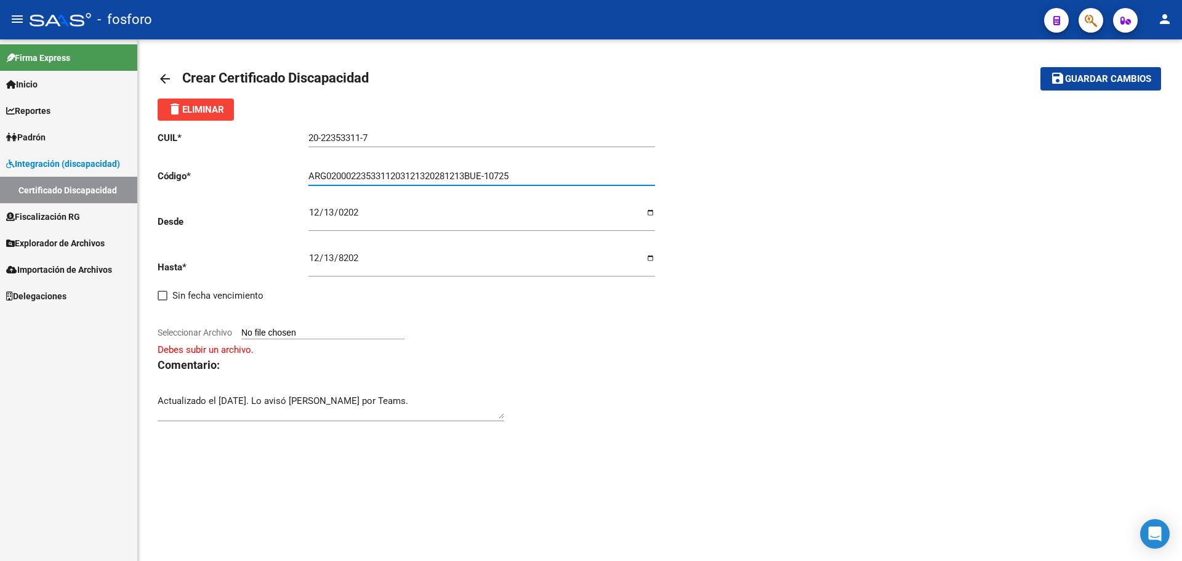
click at [491, 174] on input "ARG0200022353311203121320281213BUE-10725" at bounding box center [482, 176] width 347 height 11
type input "ARG0200022353311203121320281213BUE10725"
click at [423, 413] on textarea "Actualizado el 15/09/2025. Lo avisó Franco por Teams." at bounding box center [331, 406] width 347 height 25
